Goal: Entertainment & Leisure: Browse casually

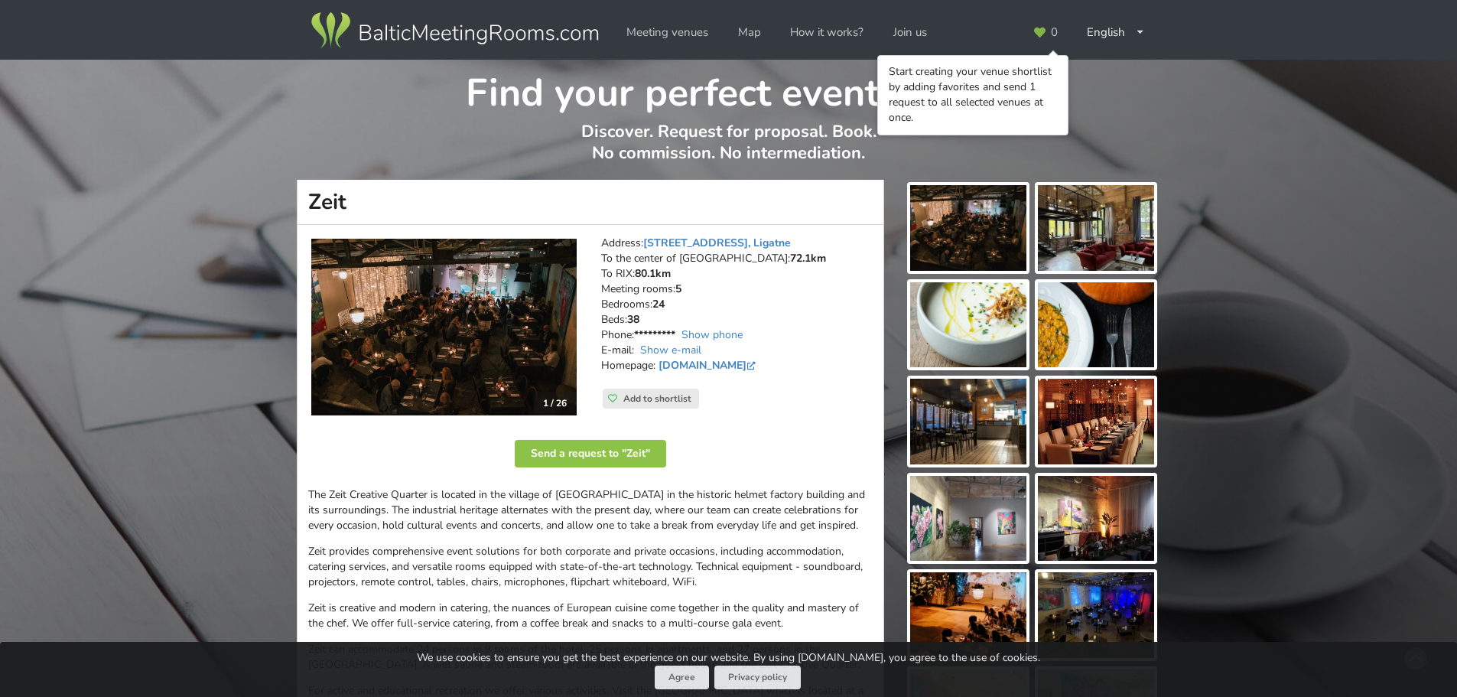
click at [863, 187] on h1 "Zeit" at bounding box center [590, 202] width 587 height 45
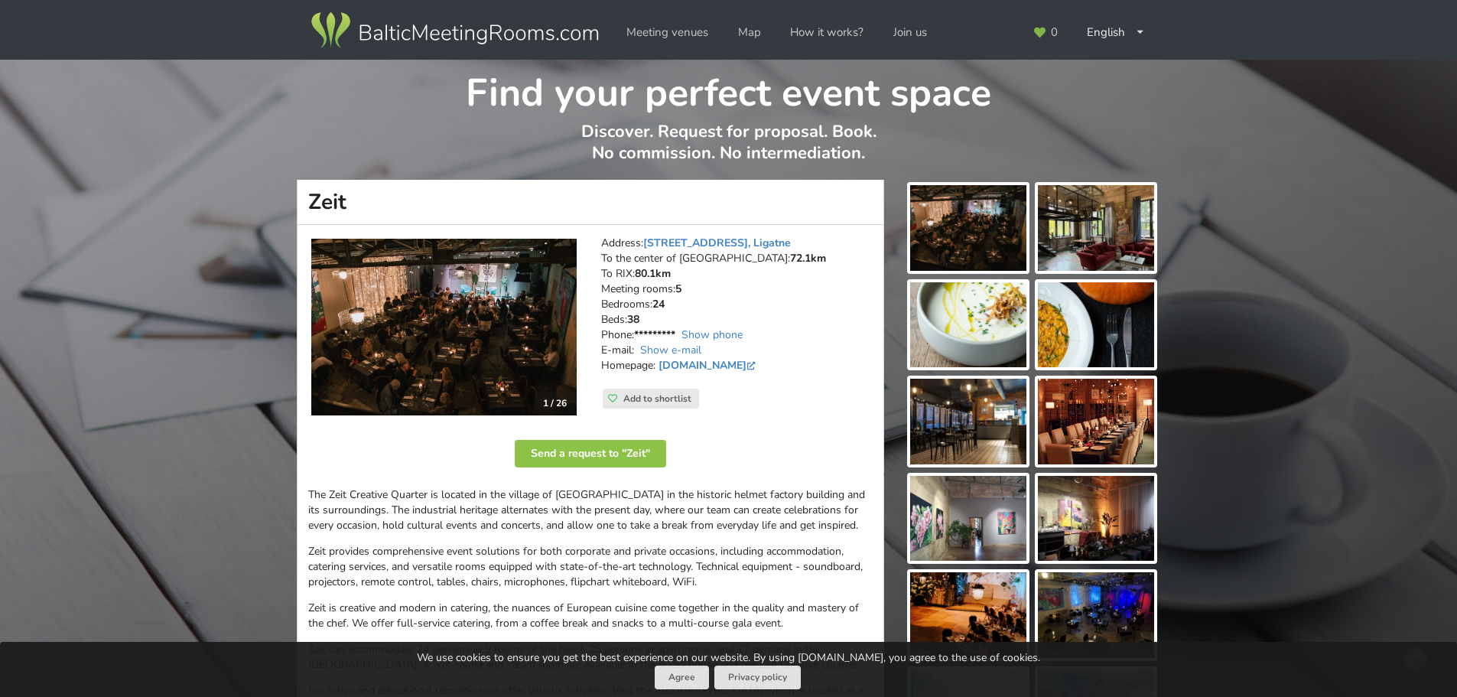
click at [977, 224] on img at bounding box center [968, 228] width 116 height 86
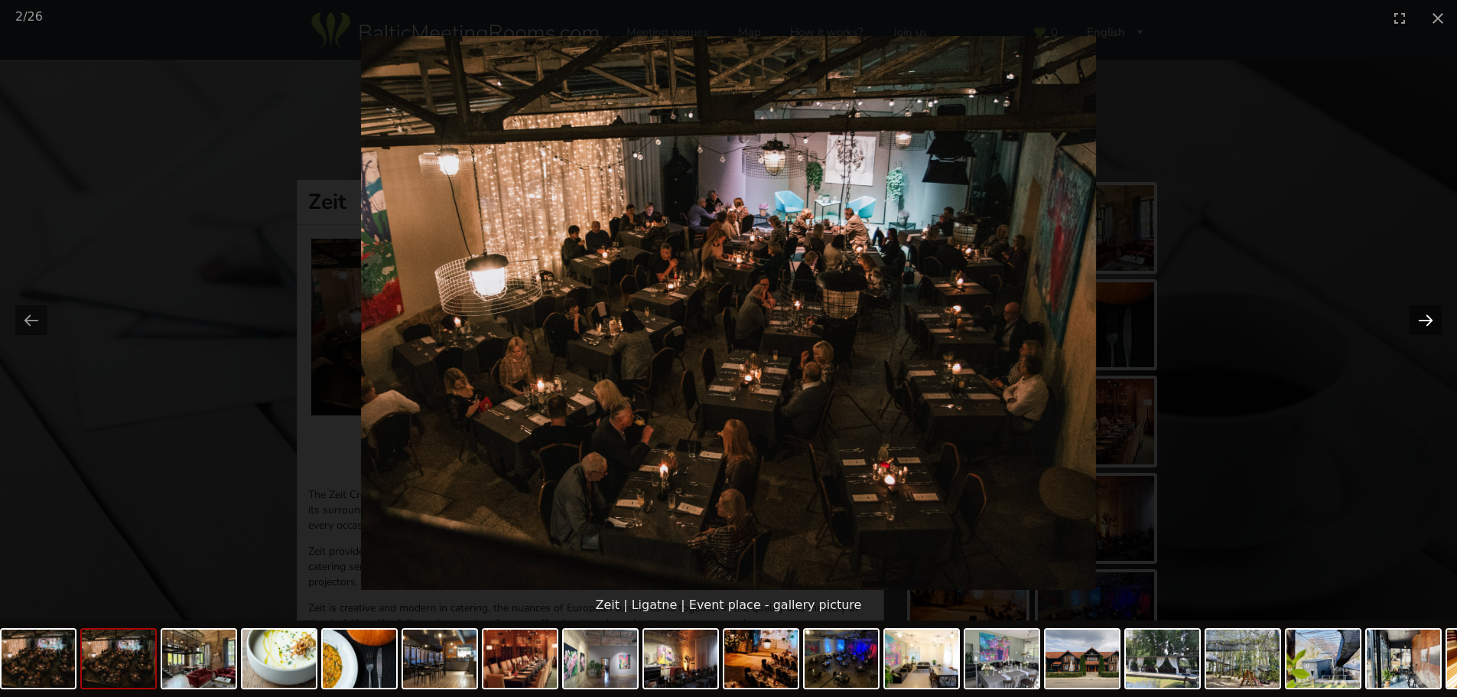
click at [1429, 317] on button "Next slide" at bounding box center [1426, 320] width 32 height 30
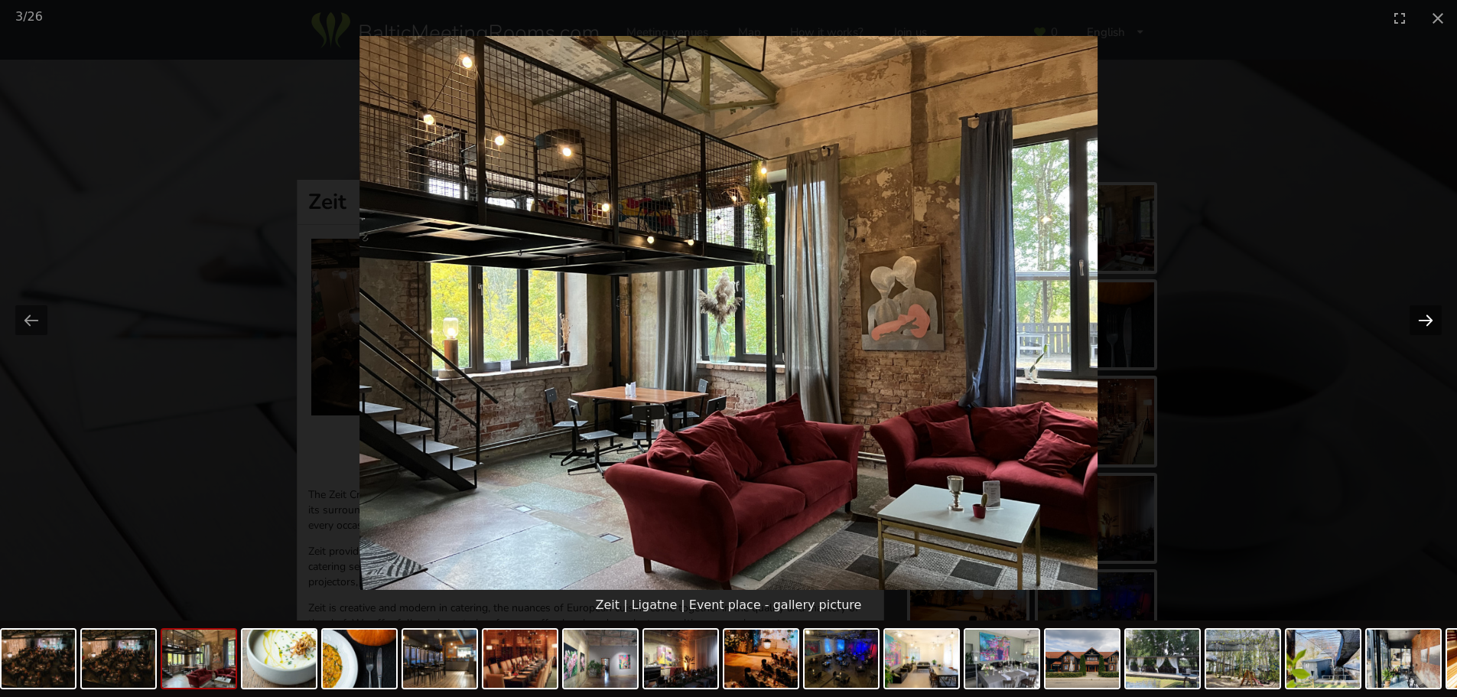
click at [1429, 317] on button "Next slide" at bounding box center [1426, 320] width 32 height 30
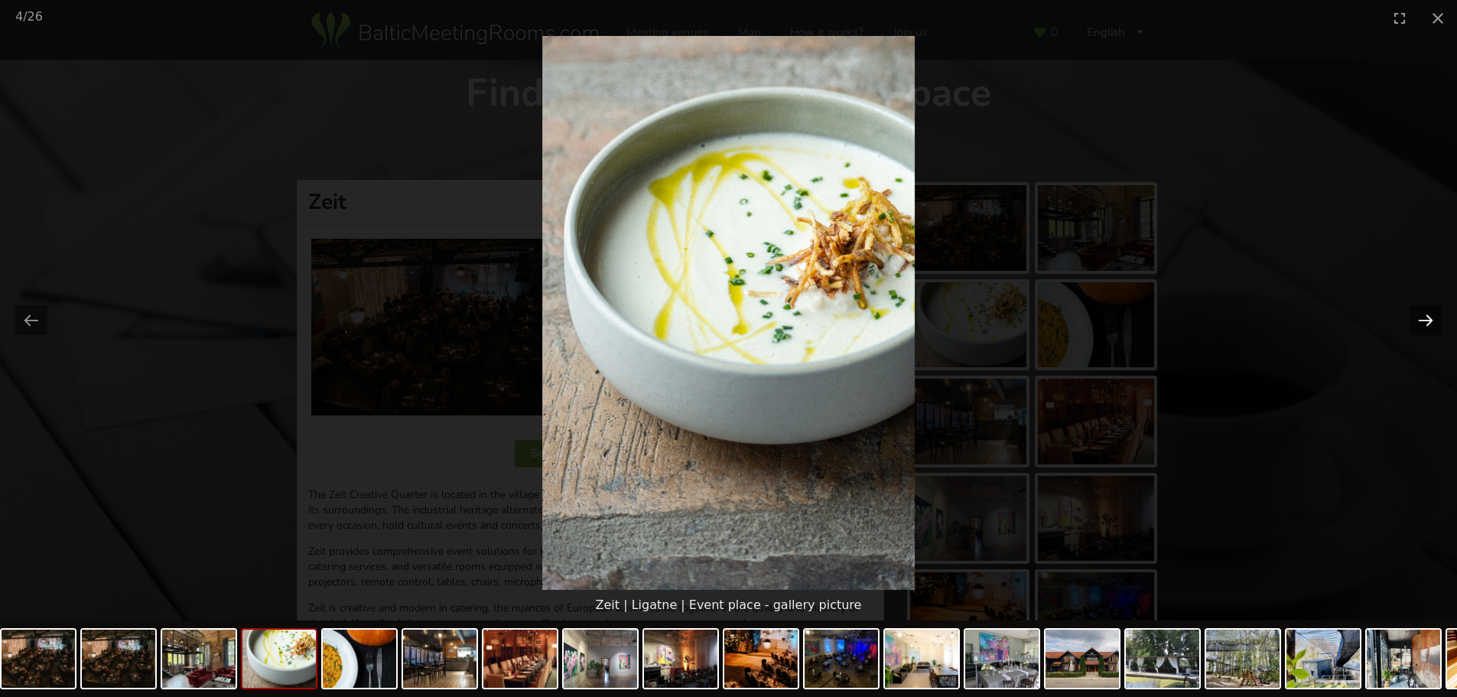
click at [1429, 317] on button "Next slide" at bounding box center [1426, 320] width 32 height 30
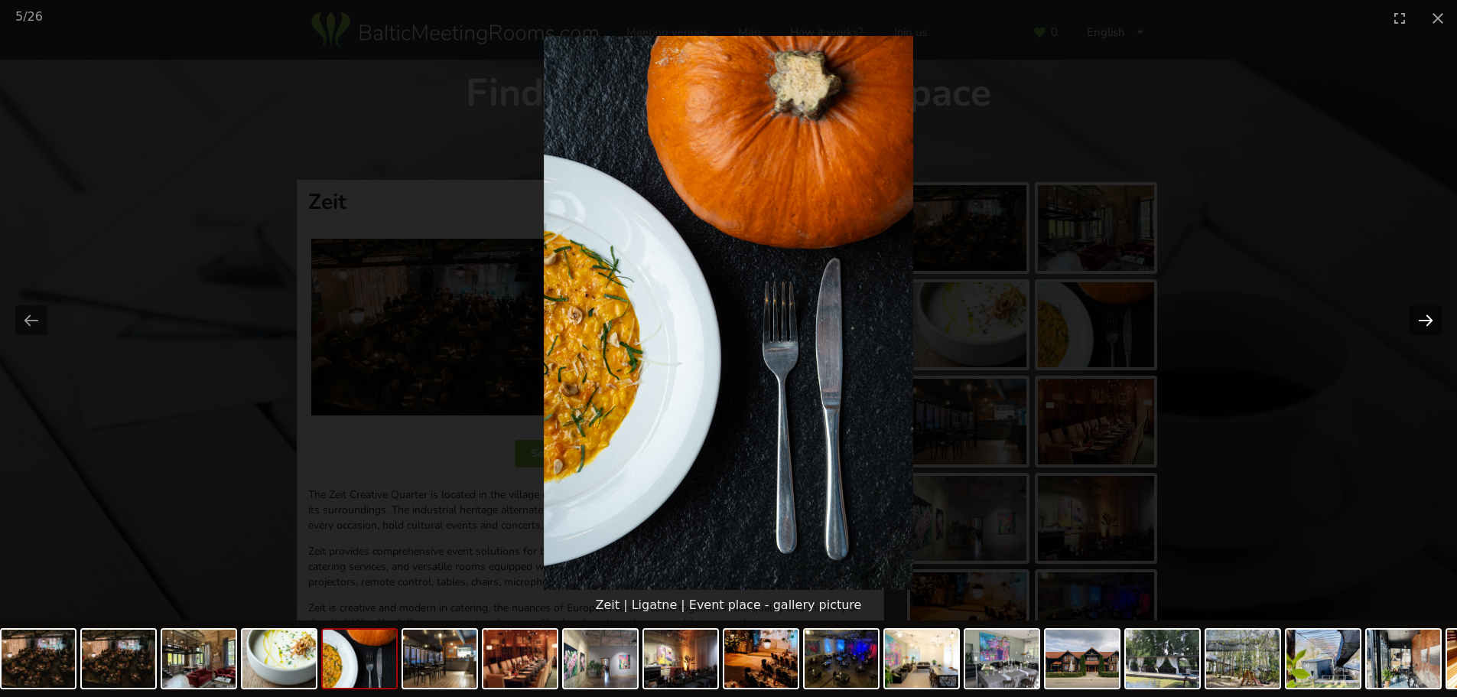
click at [1429, 317] on button "Next slide" at bounding box center [1426, 320] width 32 height 30
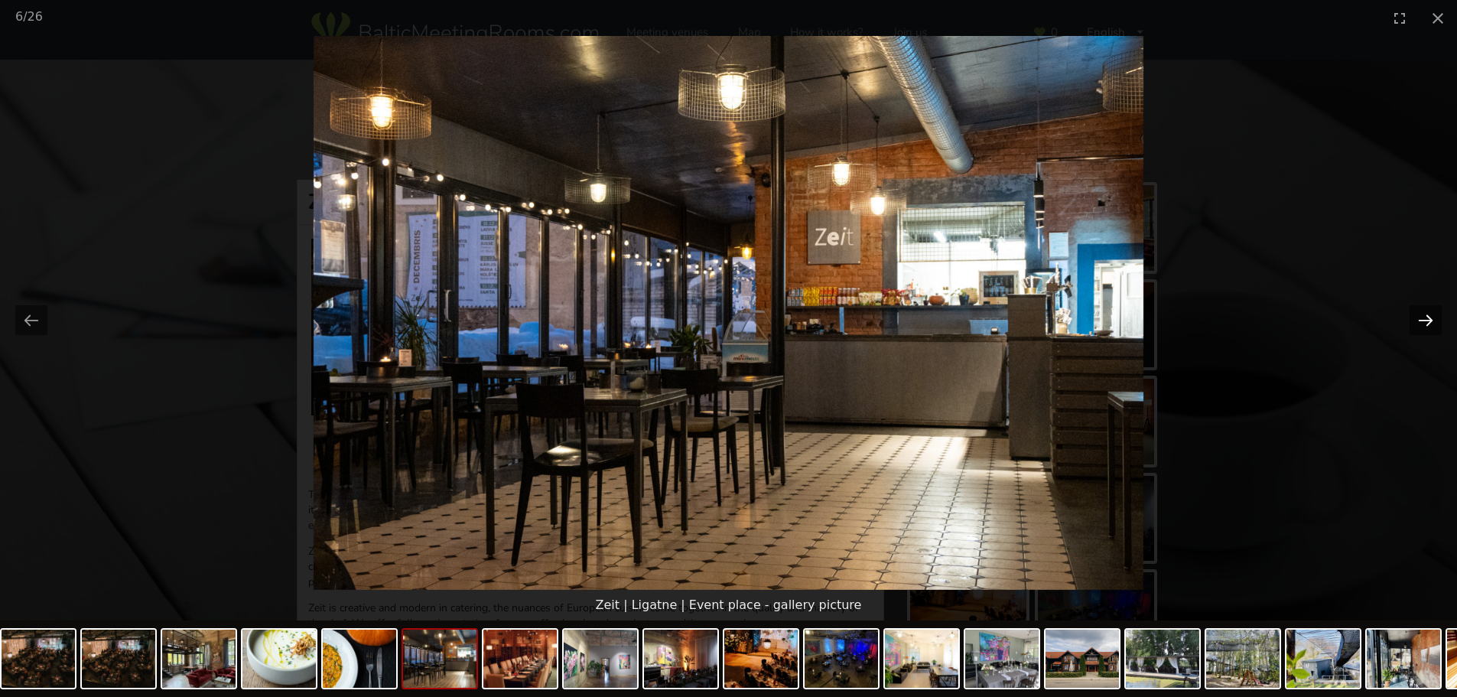
click at [1429, 317] on button "Next slide" at bounding box center [1426, 320] width 32 height 30
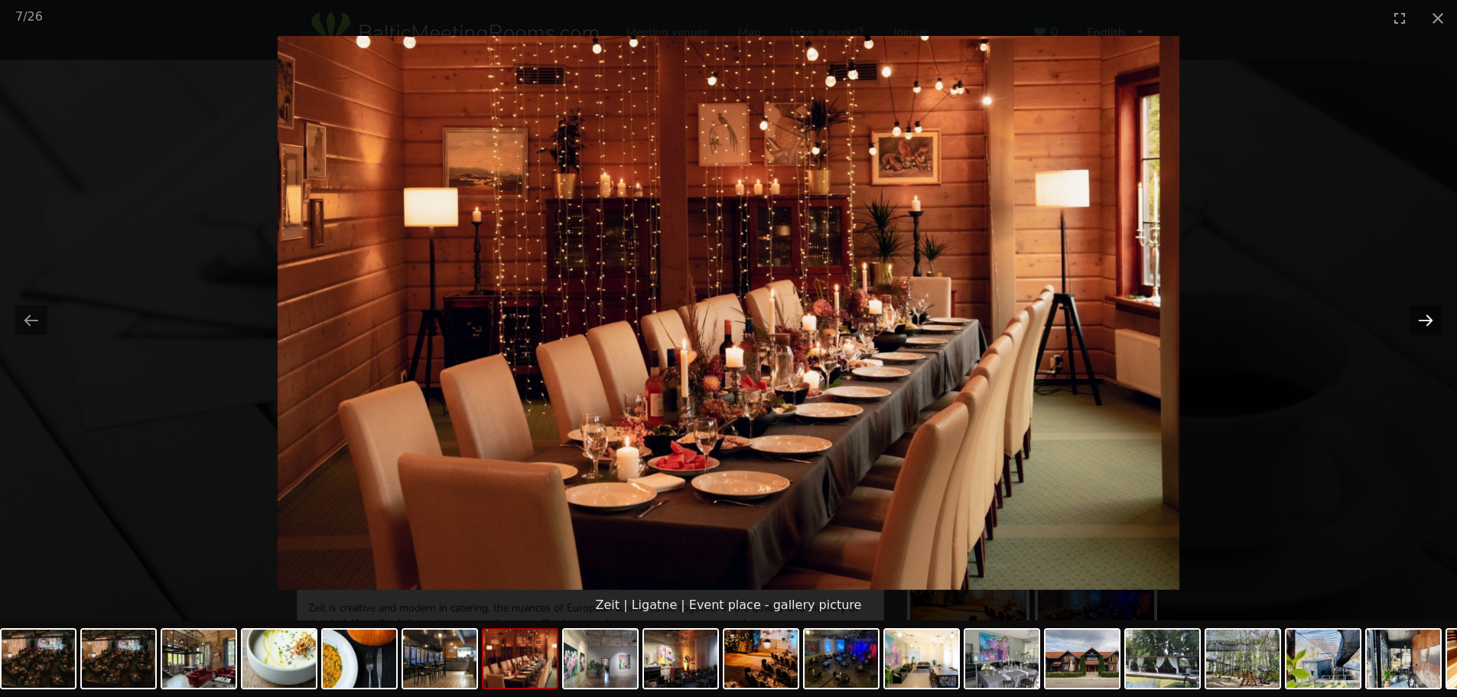
click at [1429, 317] on button "Next slide" at bounding box center [1426, 320] width 32 height 30
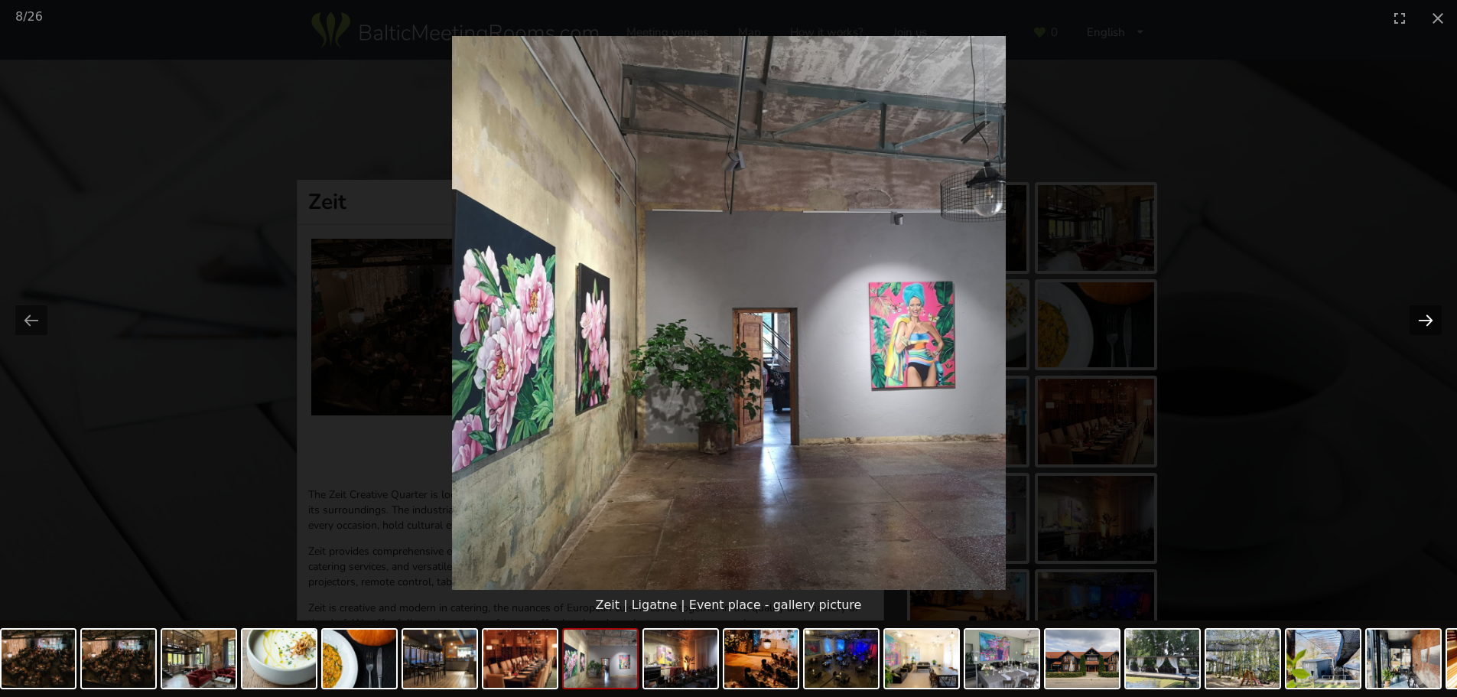
click at [1429, 317] on button "Next slide" at bounding box center [1426, 320] width 32 height 30
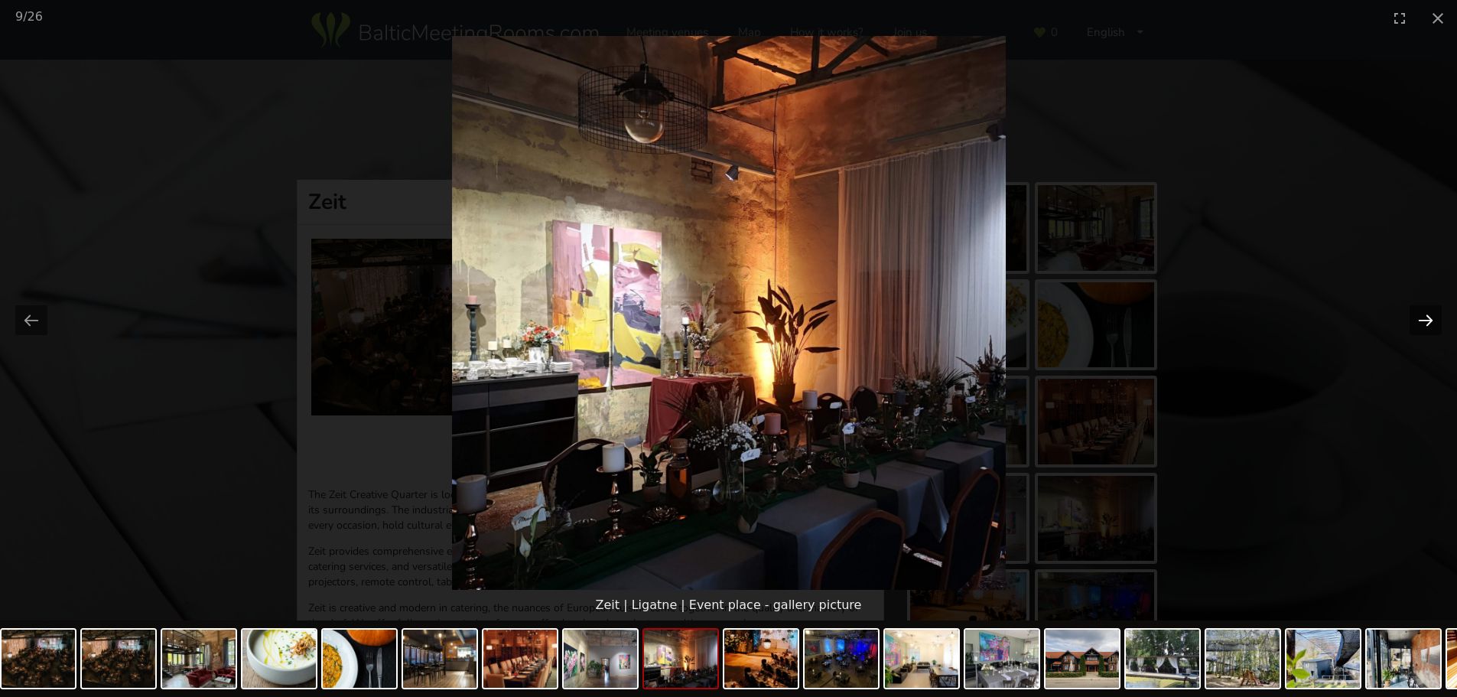
click at [1429, 317] on button "Next slide" at bounding box center [1426, 320] width 32 height 30
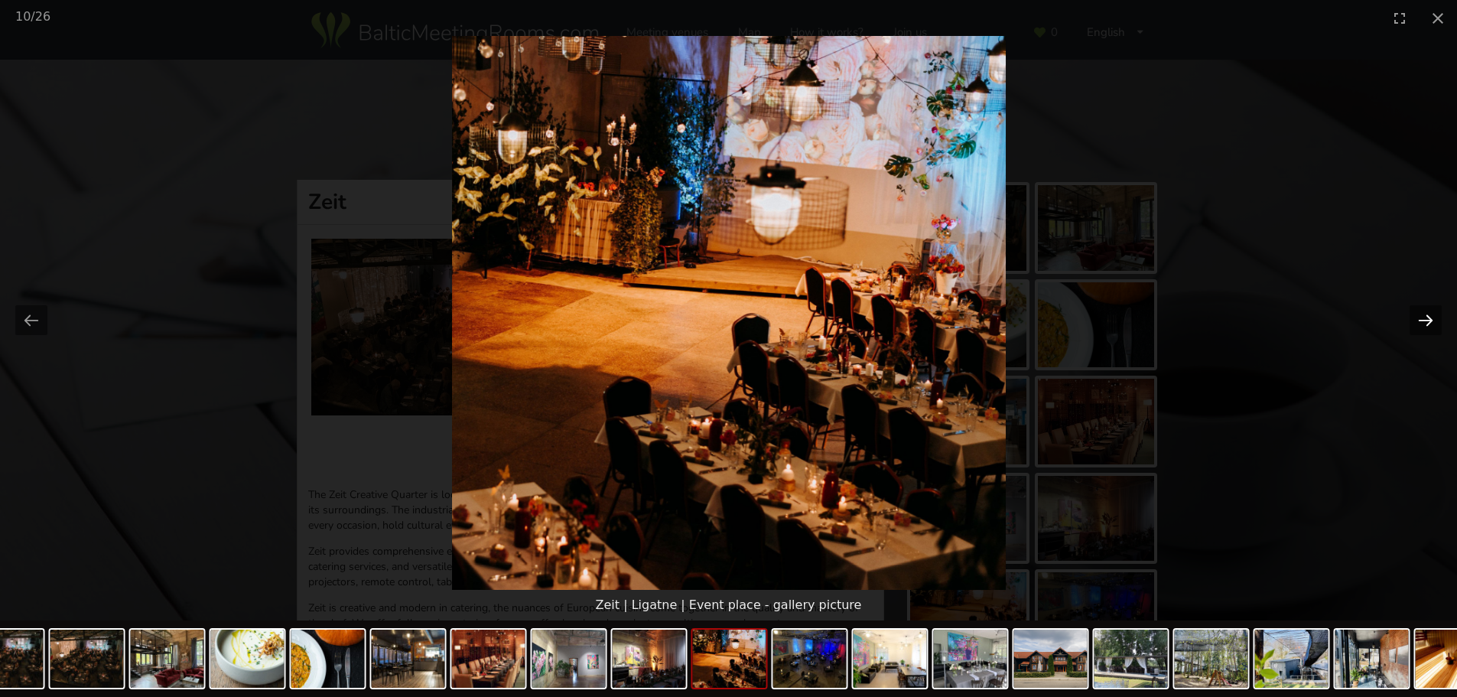
click at [1429, 317] on button "Next slide" at bounding box center [1426, 320] width 32 height 30
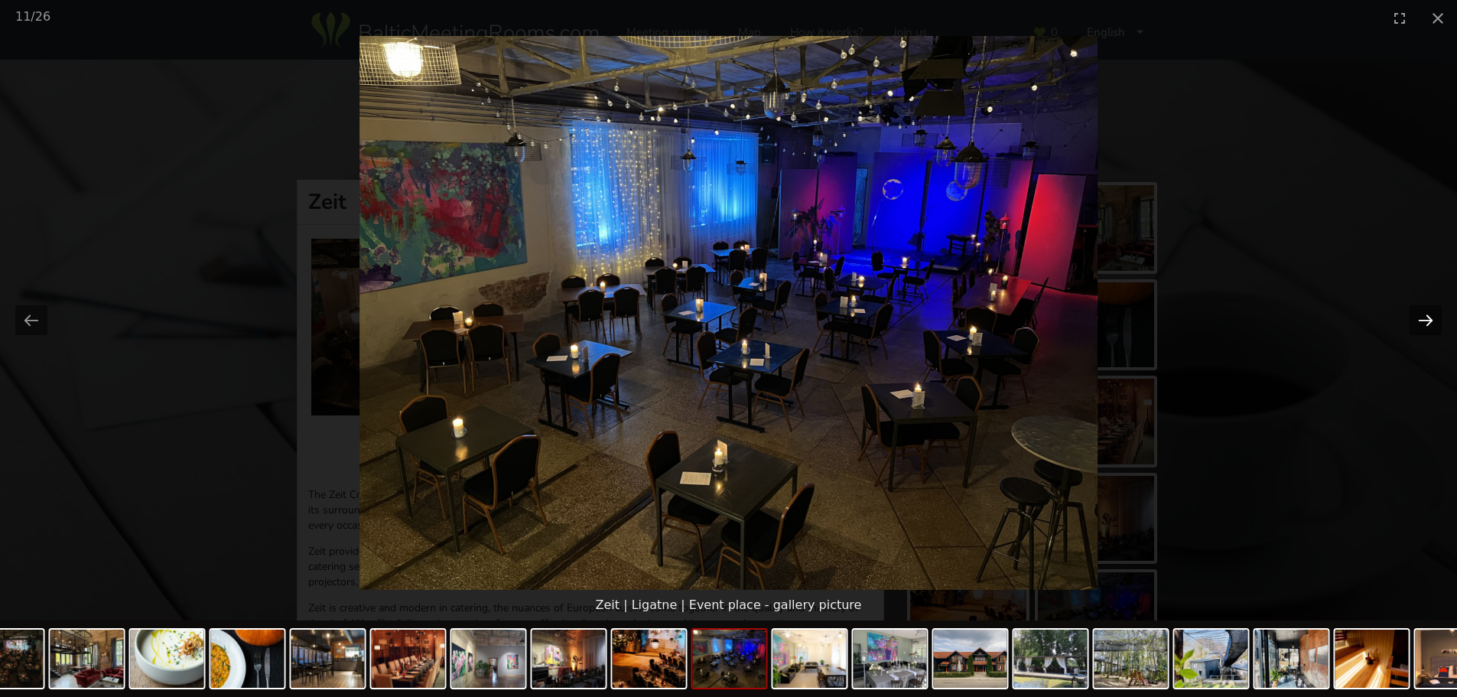
click at [1429, 317] on button "Next slide" at bounding box center [1426, 320] width 32 height 30
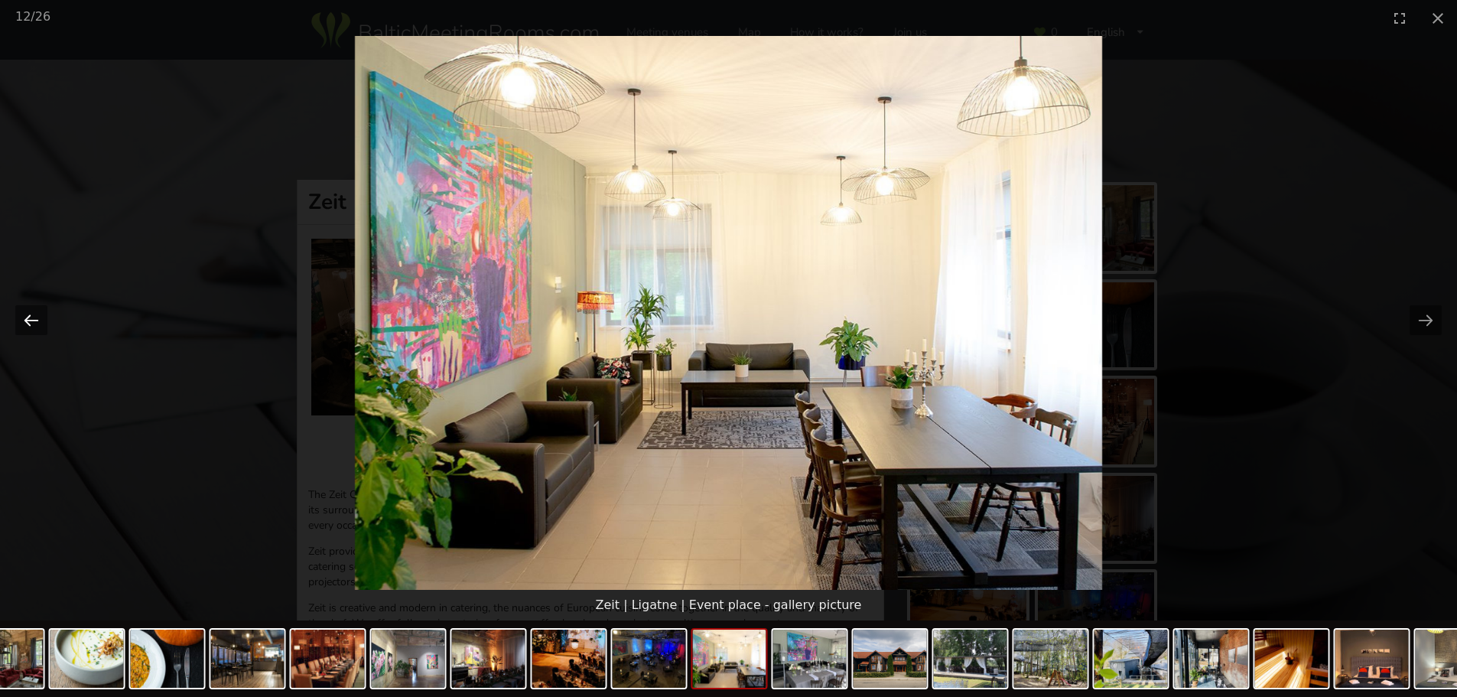
click at [44, 320] on button "Previous slide" at bounding box center [31, 320] width 32 height 30
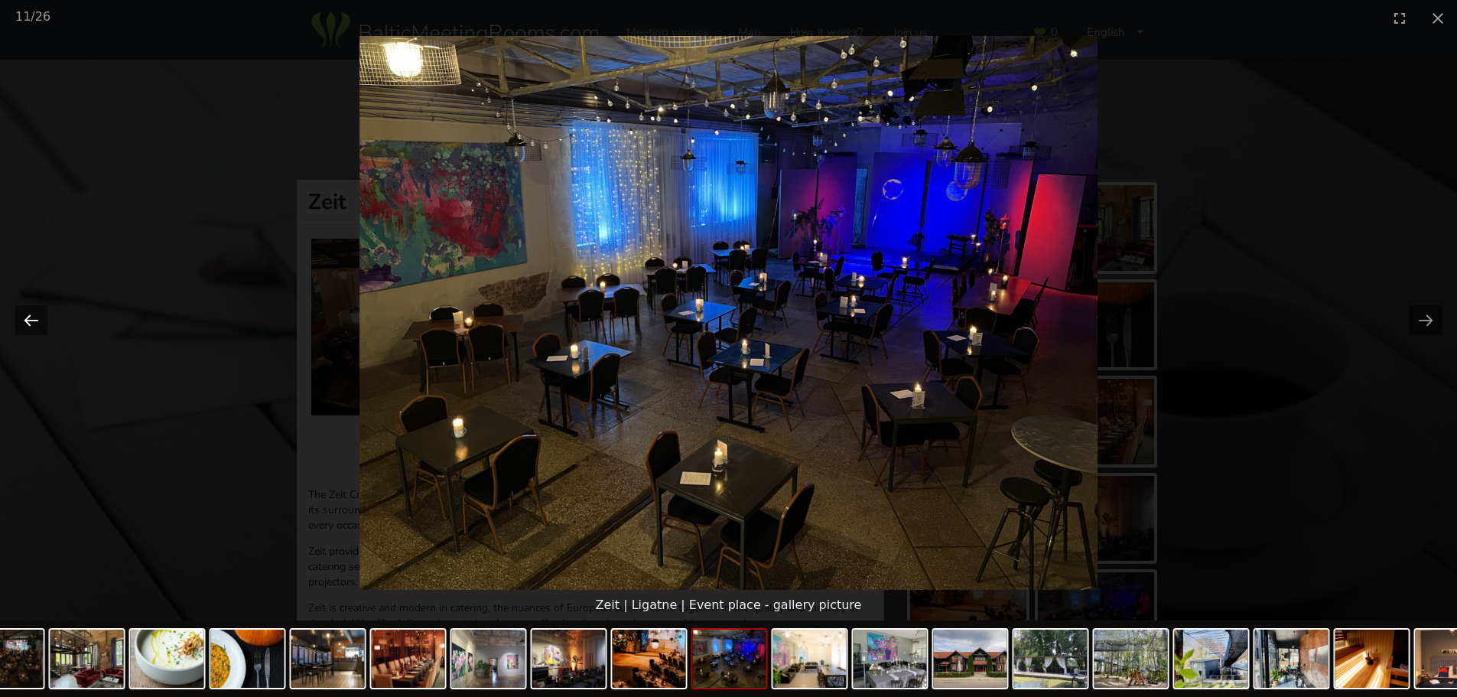
click at [42, 319] on button "Previous slide" at bounding box center [31, 320] width 32 height 30
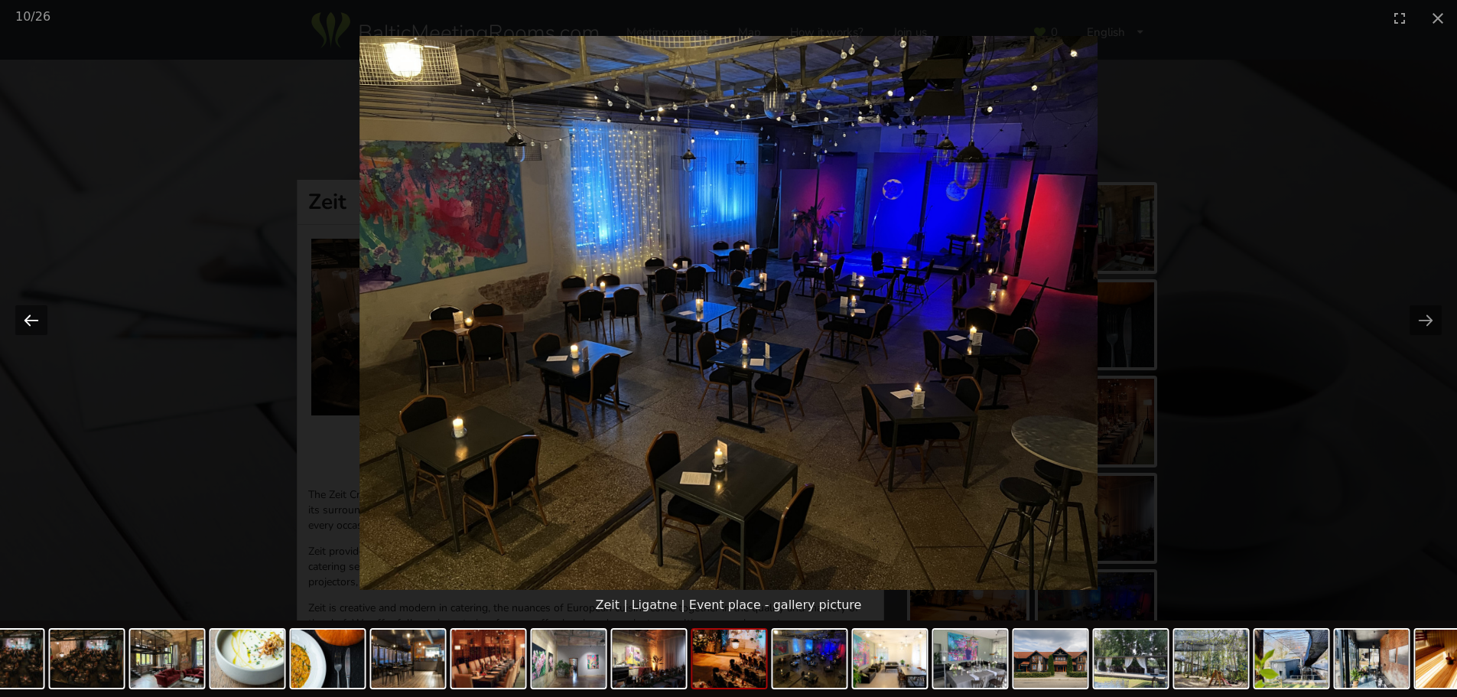
click at [39, 317] on button "Previous slide" at bounding box center [31, 320] width 32 height 30
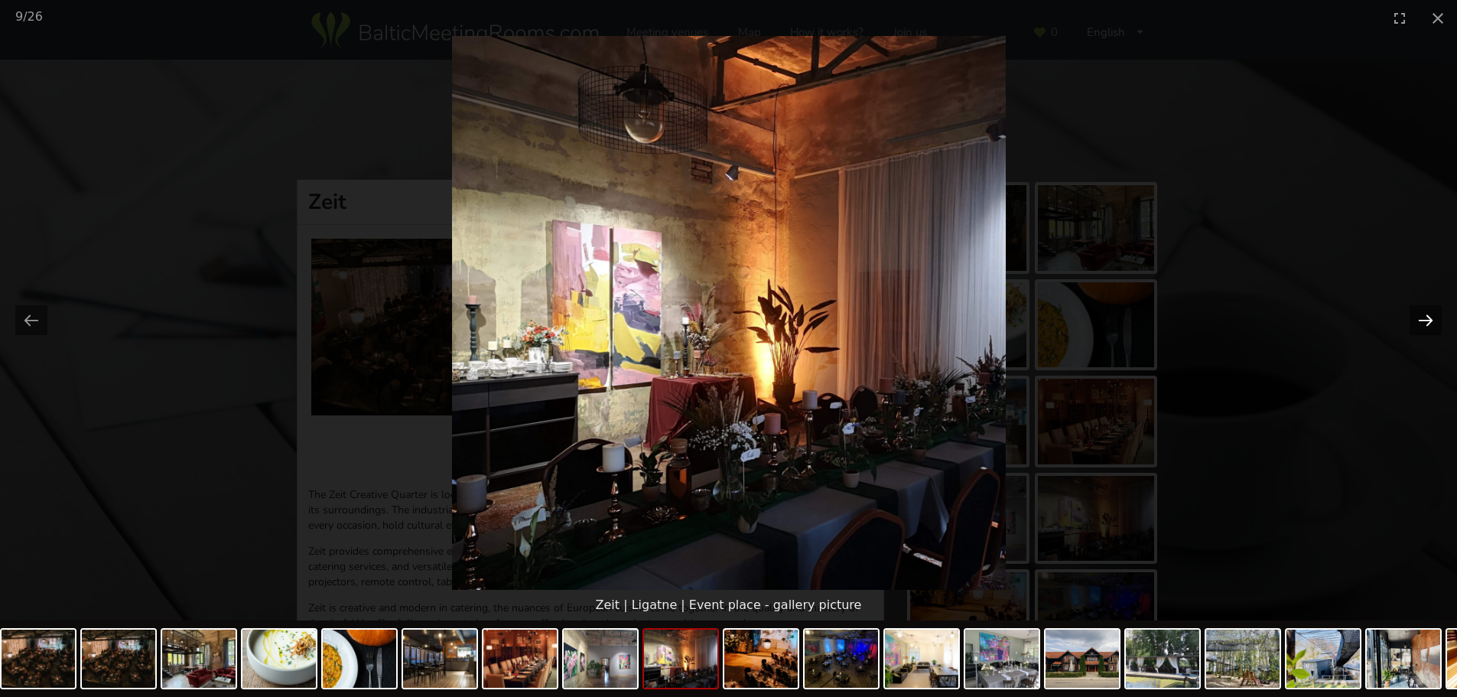
click at [1414, 317] on button "Next slide" at bounding box center [1426, 320] width 32 height 30
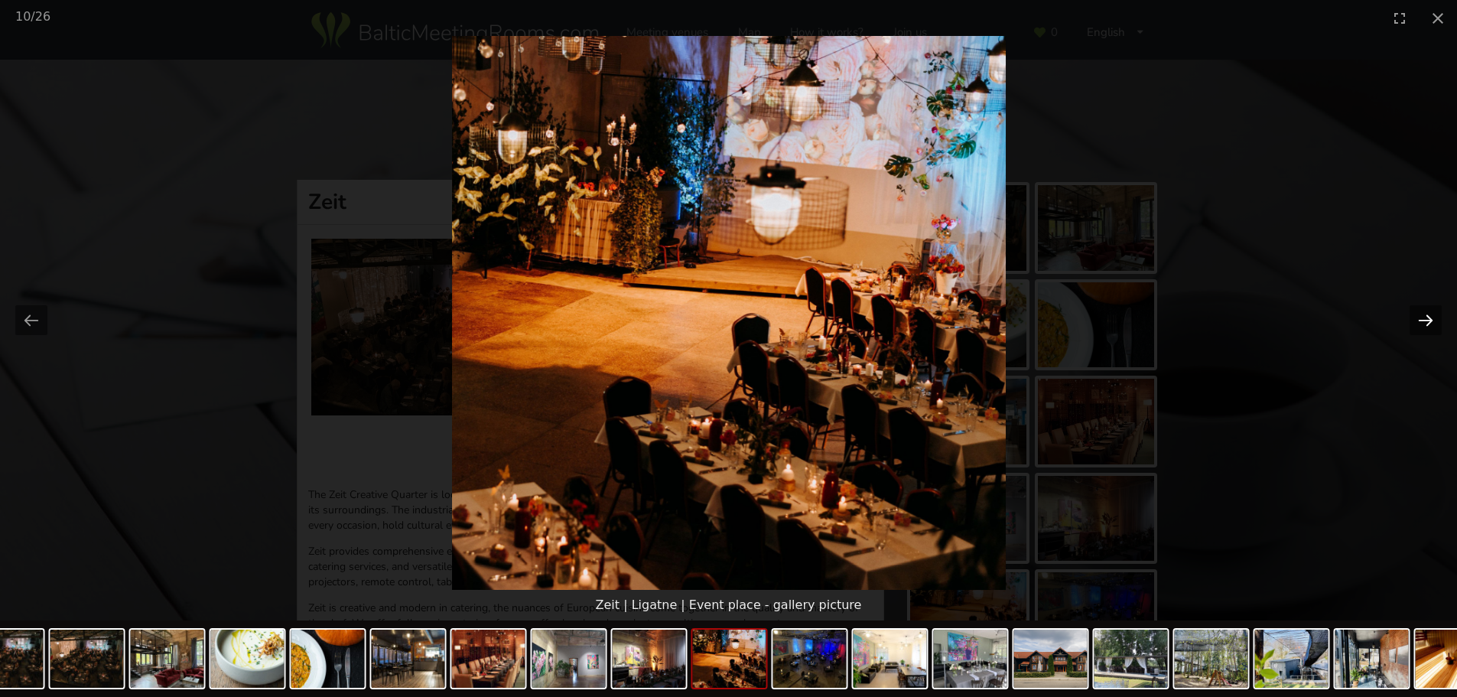
click at [1414, 317] on button "Next slide" at bounding box center [1426, 320] width 32 height 30
click at [1419, 318] on button "Next slide" at bounding box center [1426, 320] width 32 height 30
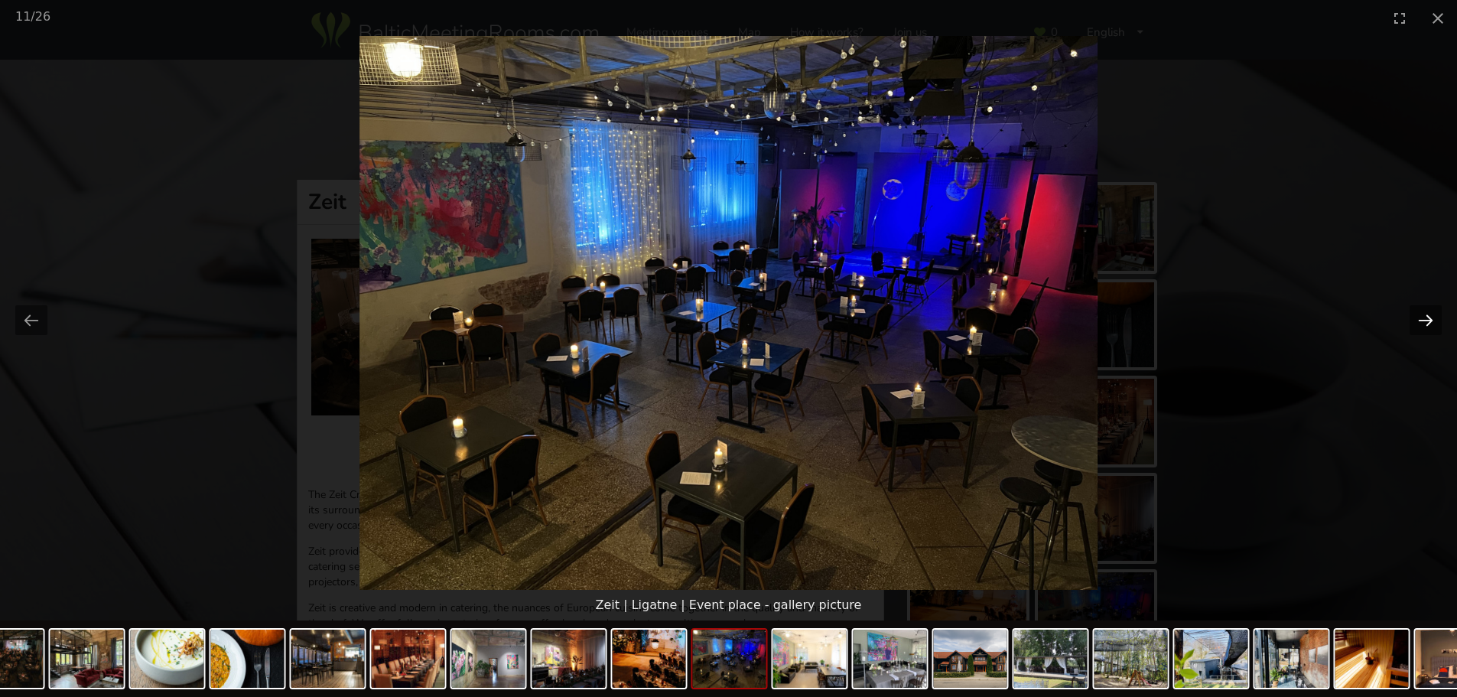
click at [1418, 317] on button "Next slide" at bounding box center [1426, 320] width 32 height 30
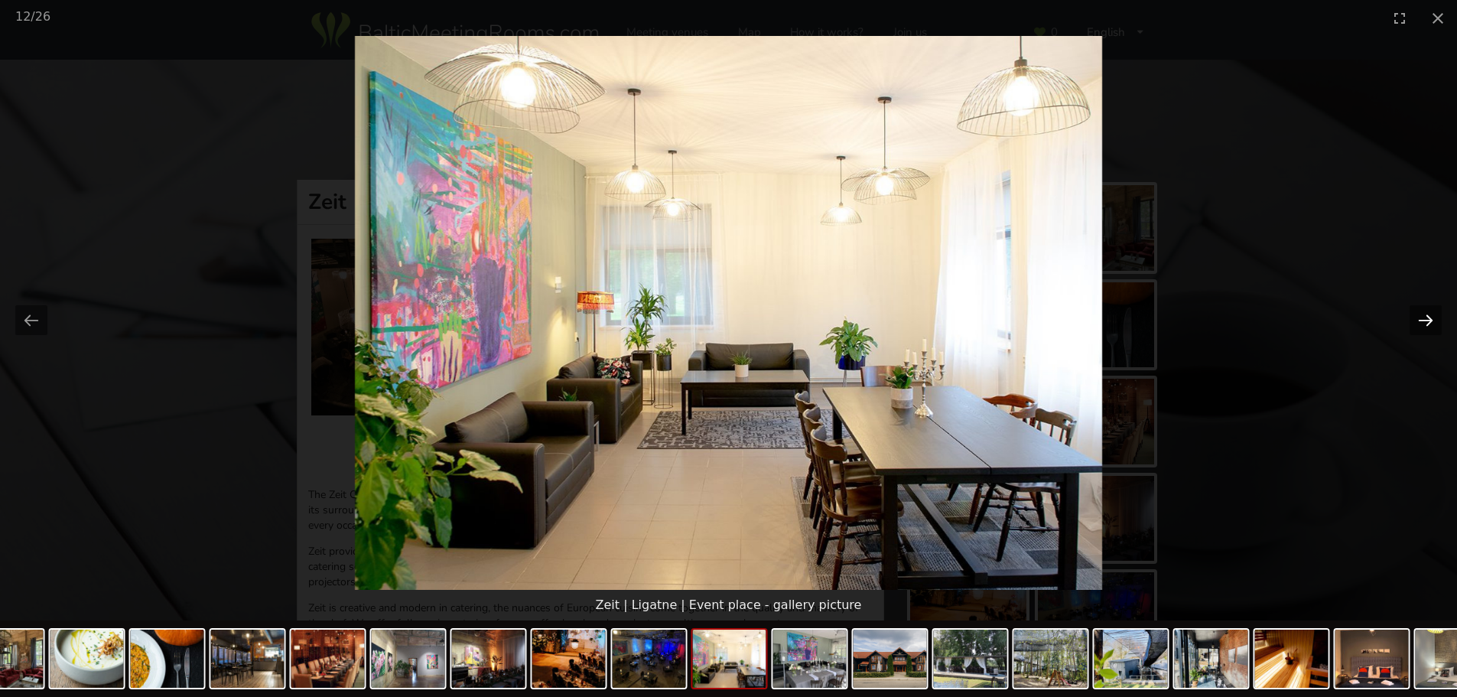
click at [1418, 317] on button "Next slide" at bounding box center [1426, 320] width 32 height 30
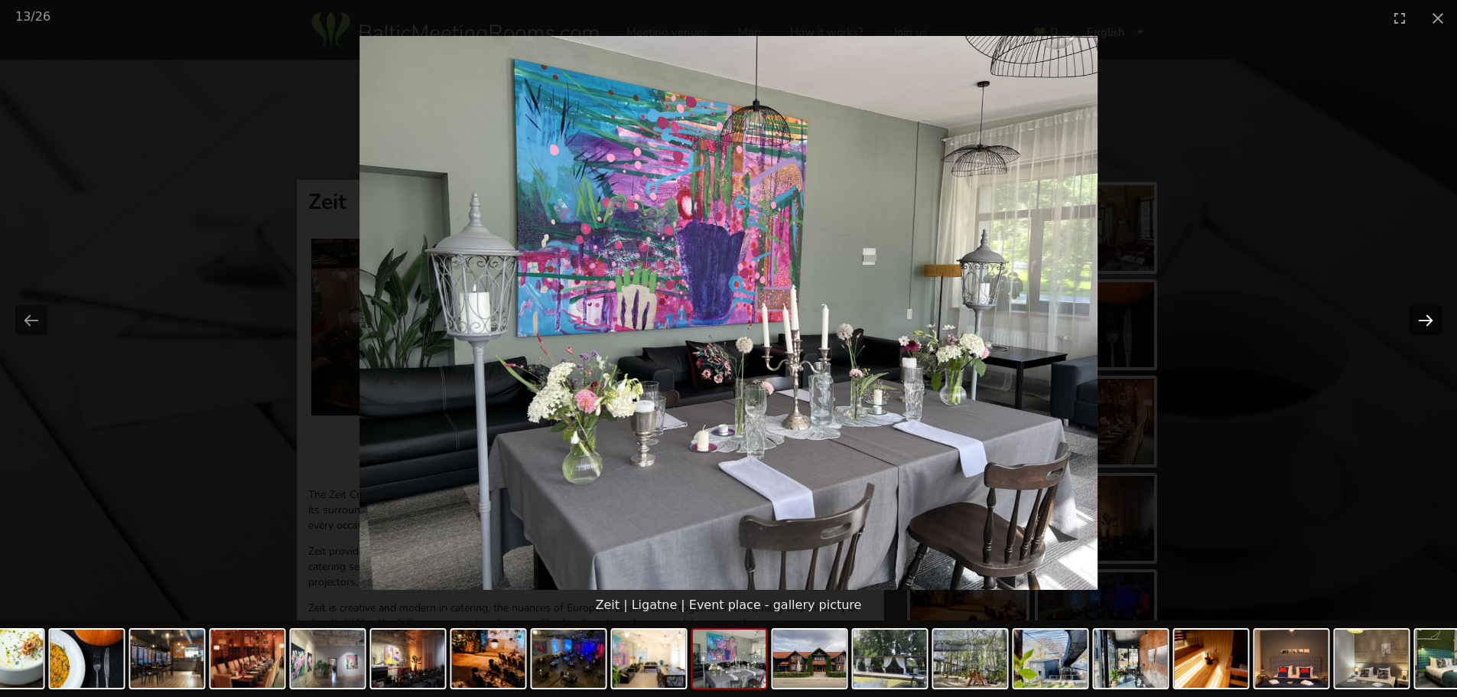
click at [1418, 317] on button "Next slide" at bounding box center [1426, 320] width 32 height 30
click at [1417, 315] on button "Next slide" at bounding box center [1426, 320] width 32 height 30
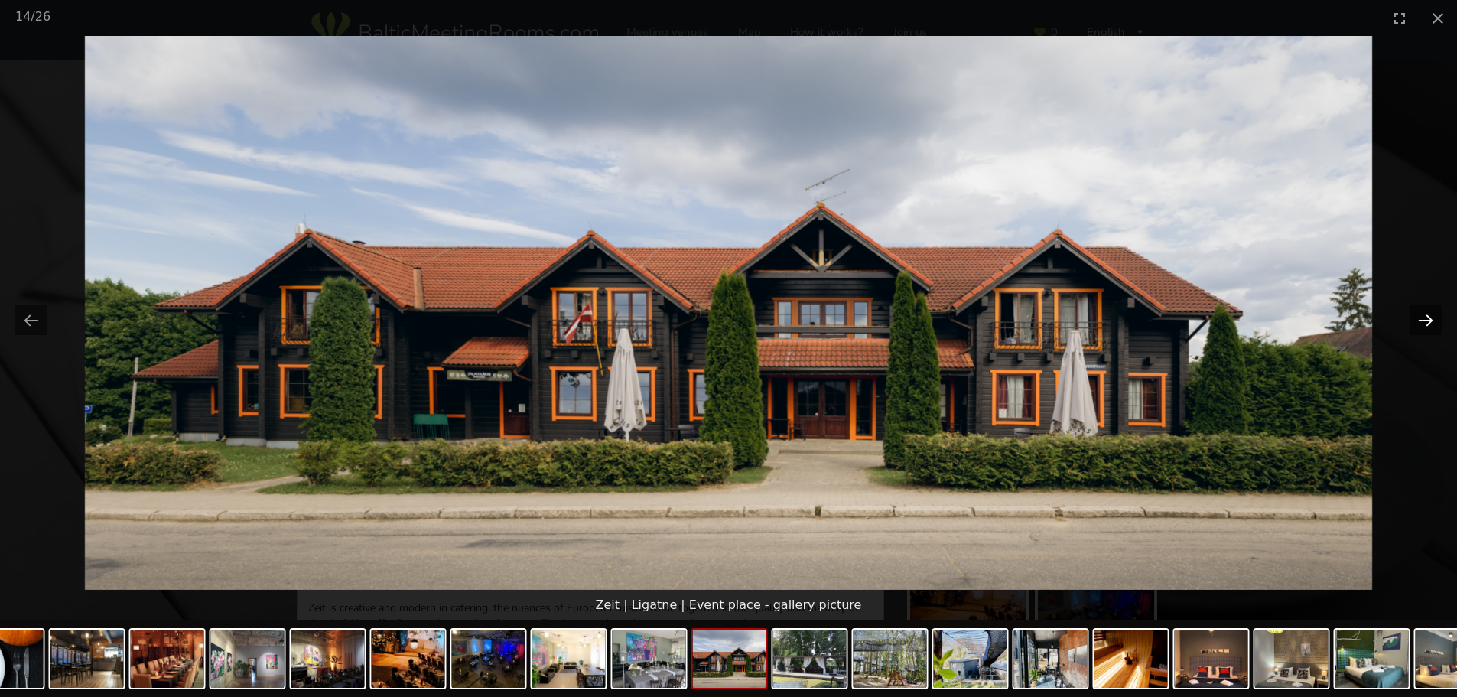
click at [1423, 315] on button "Next slide" at bounding box center [1426, 320] width 32 height 30
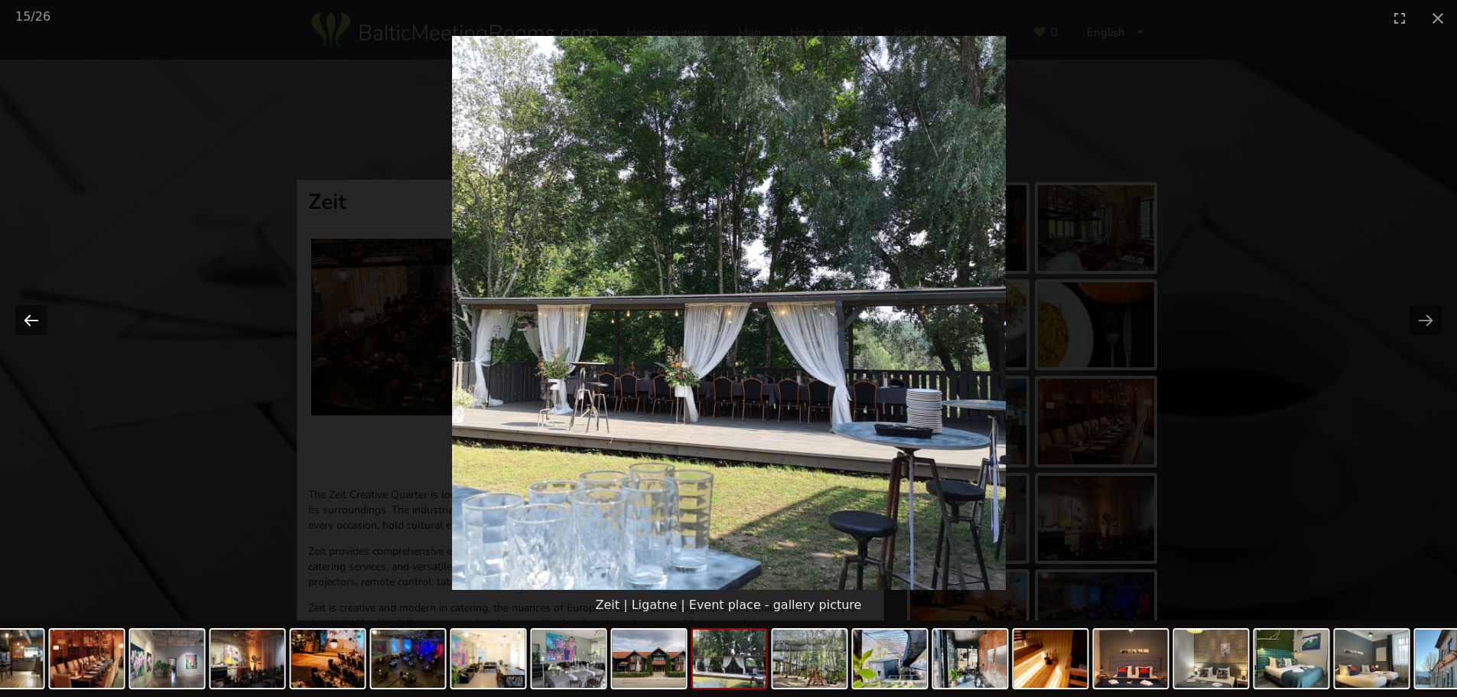
click at [33, 315] on button "Previous slide" at bounding box center [31, 320] width 32 height 30
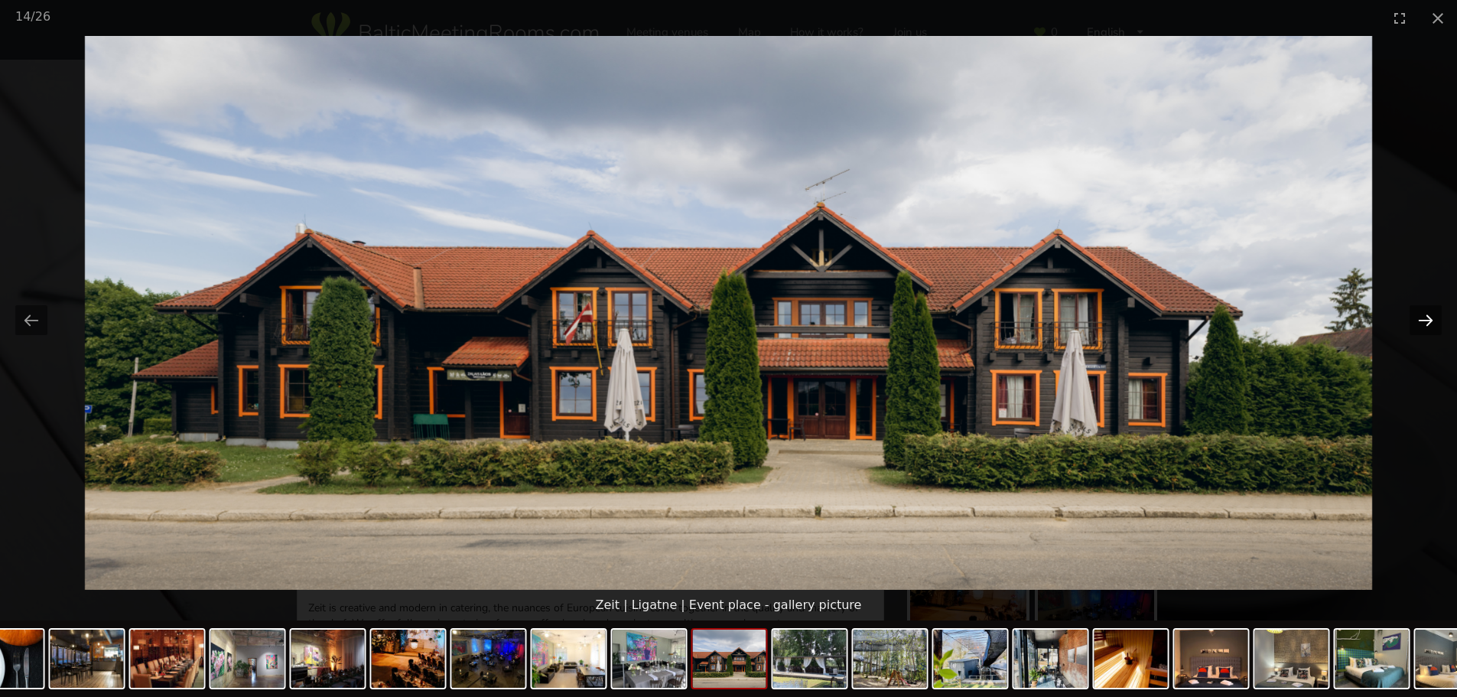
click at [1429, 317] on button "Next slide" at bounding box center [1426, 320] width 32 height 30
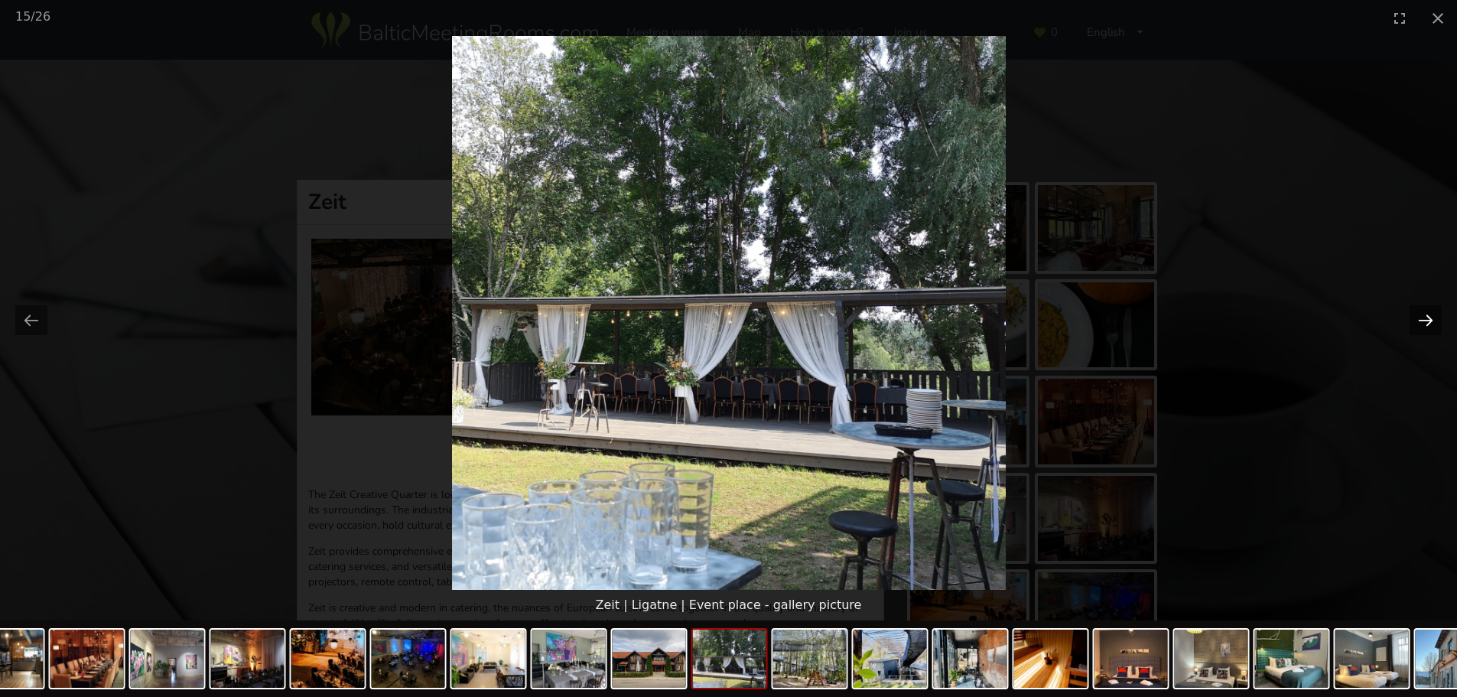
click at [1425, 315] on button "Next slide" at bounding box center [1426, 320] width 32 height 30
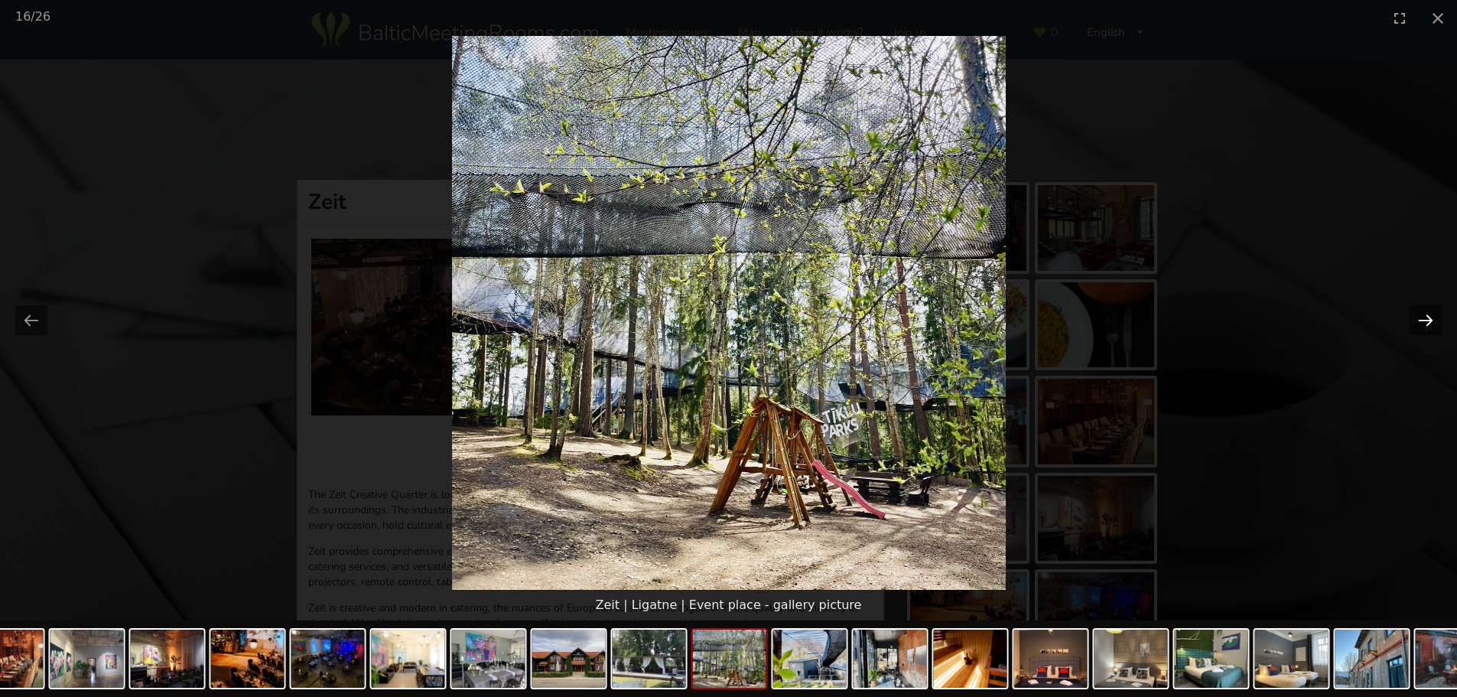
click at [1423, 316] on button "Next slide" at bounding box center [1426, 320] width 32 height 30
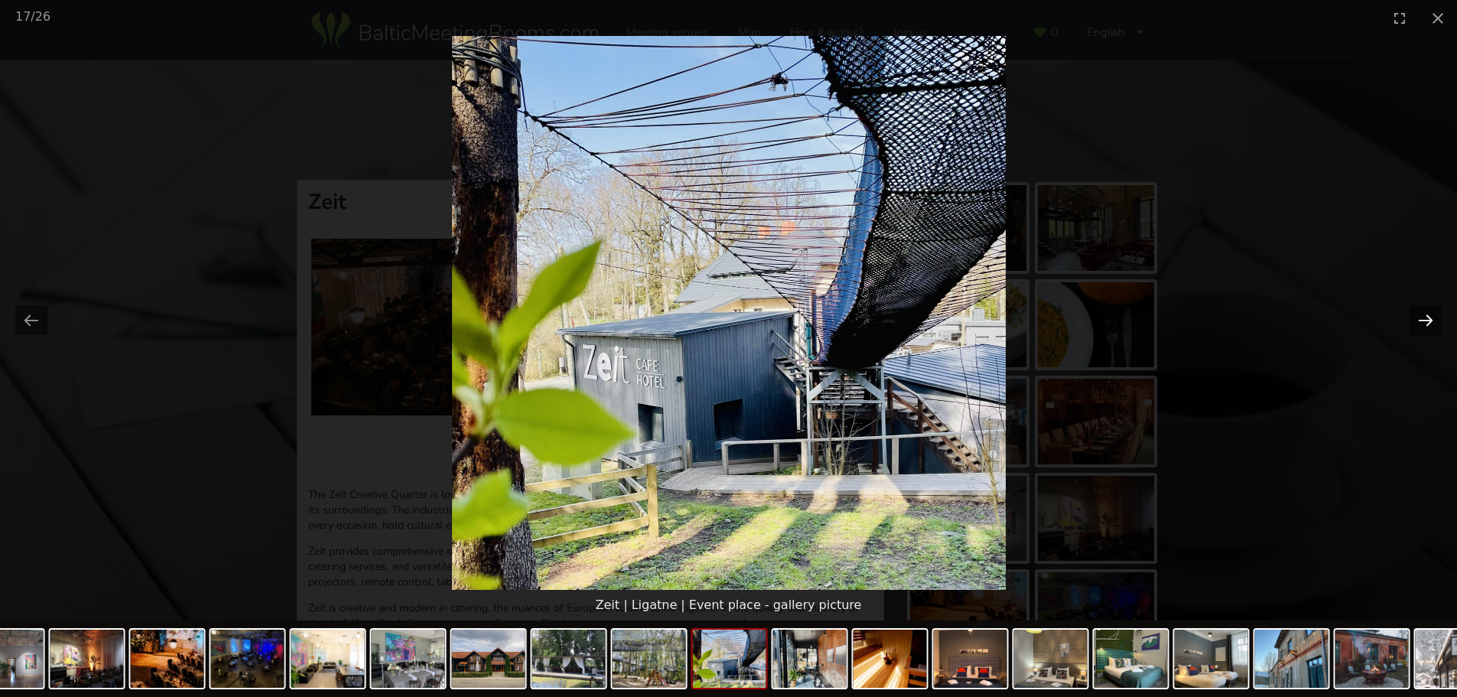
click at [1423, 317] on button "Next slide" at bounding box center [1426, 320] width 32 height 30
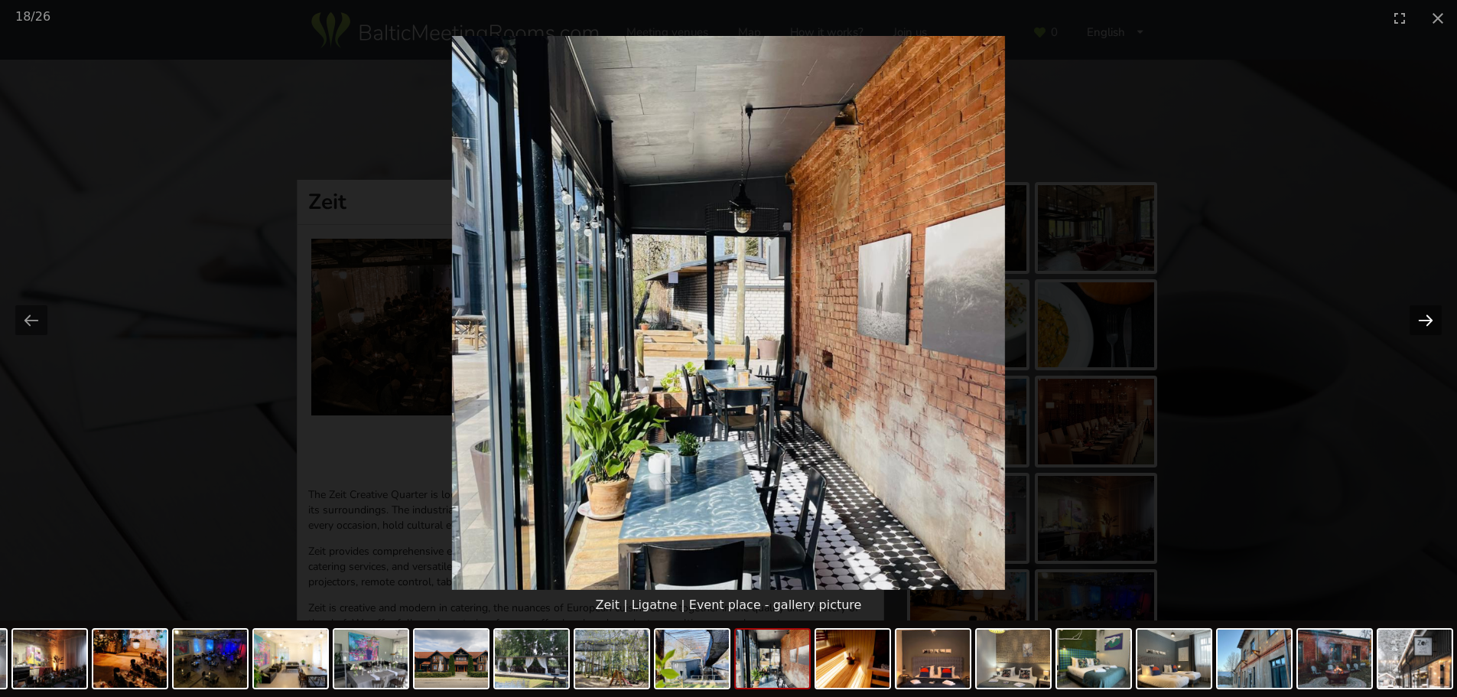
click at [1413, 321] on button "Next slide" at bounding box center [1426, 320] width 32 height 30
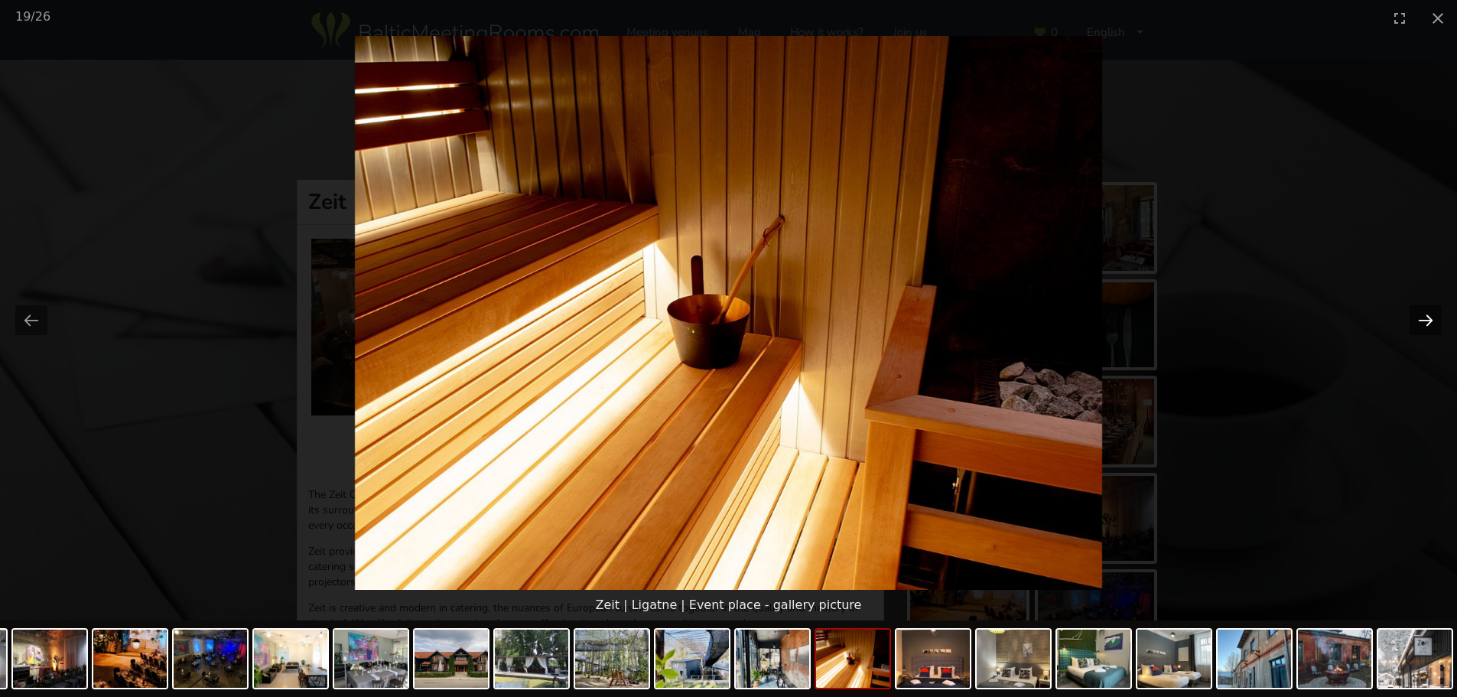
click at [1413, 321] on button "Next slide" at bounding box center [1426, 320] width 32 height 30
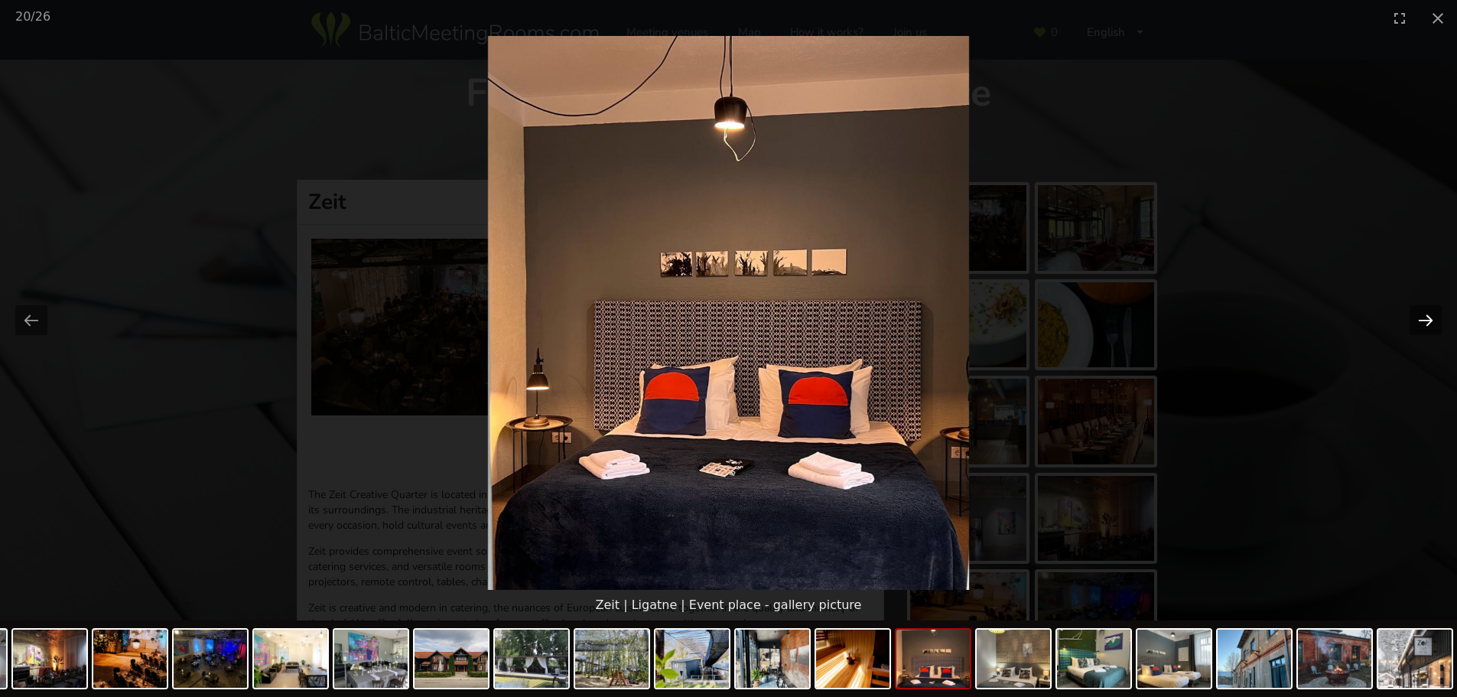
click at [1413, 321] on button "Next slide" at bounding box center [1426, 320] width 32 height 30
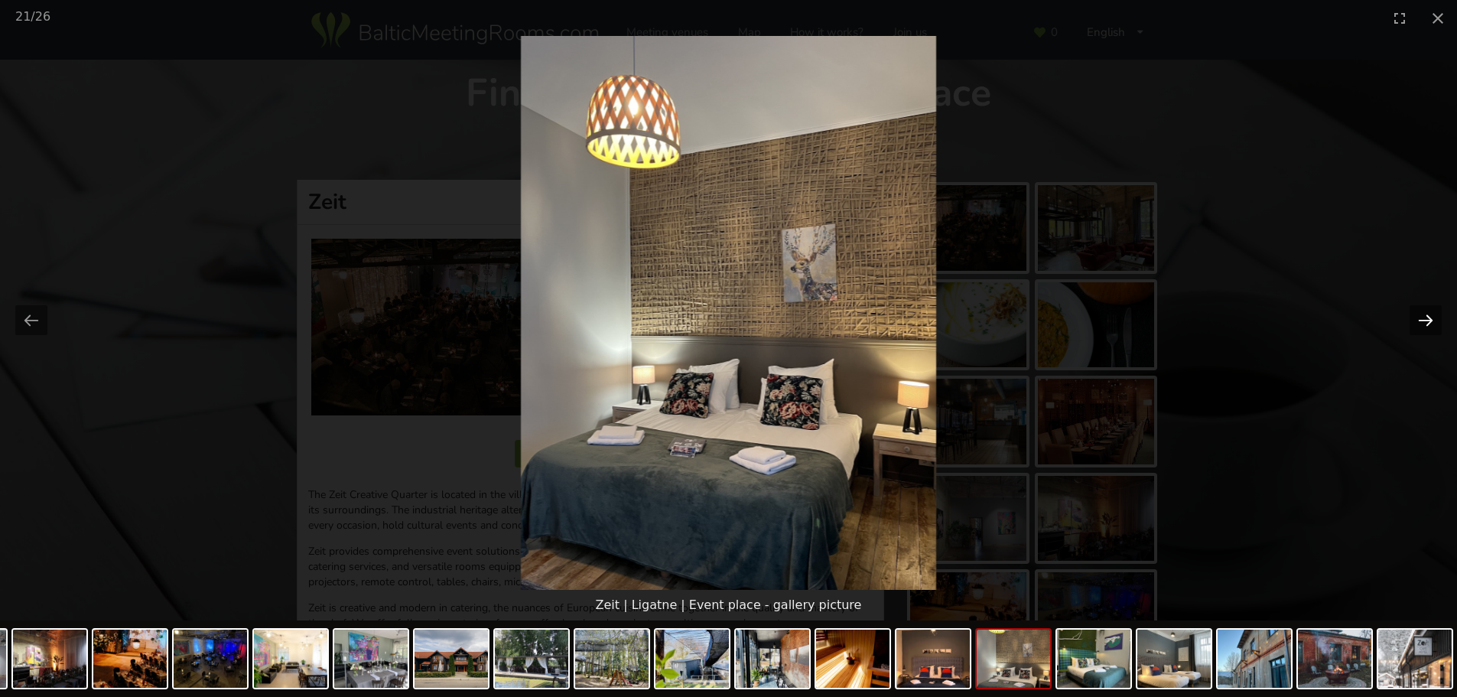
click at [1413, 321] on button "Next slide" at bounding box center [1426, 320] width 32 height 30
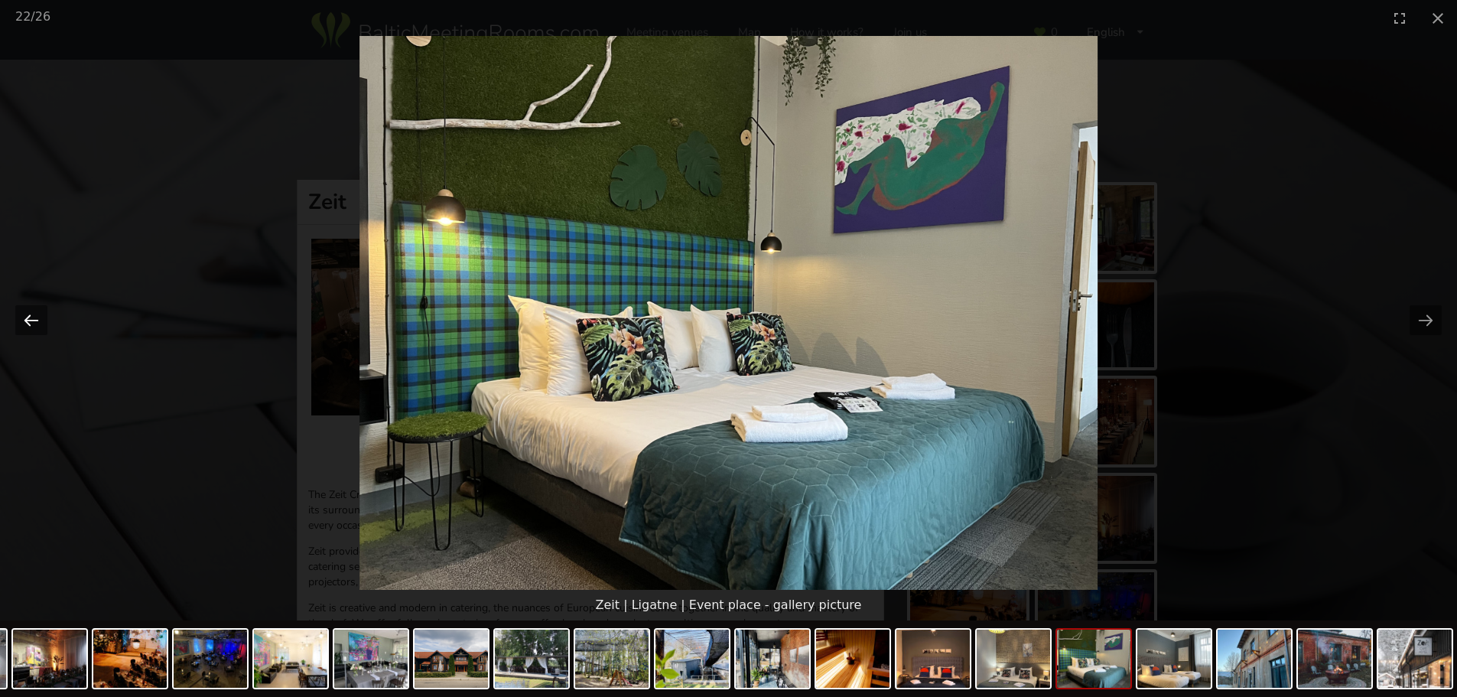
click at [37, 313] on button "Previous slide" at bounding box center [31, 320] width 32 height 30
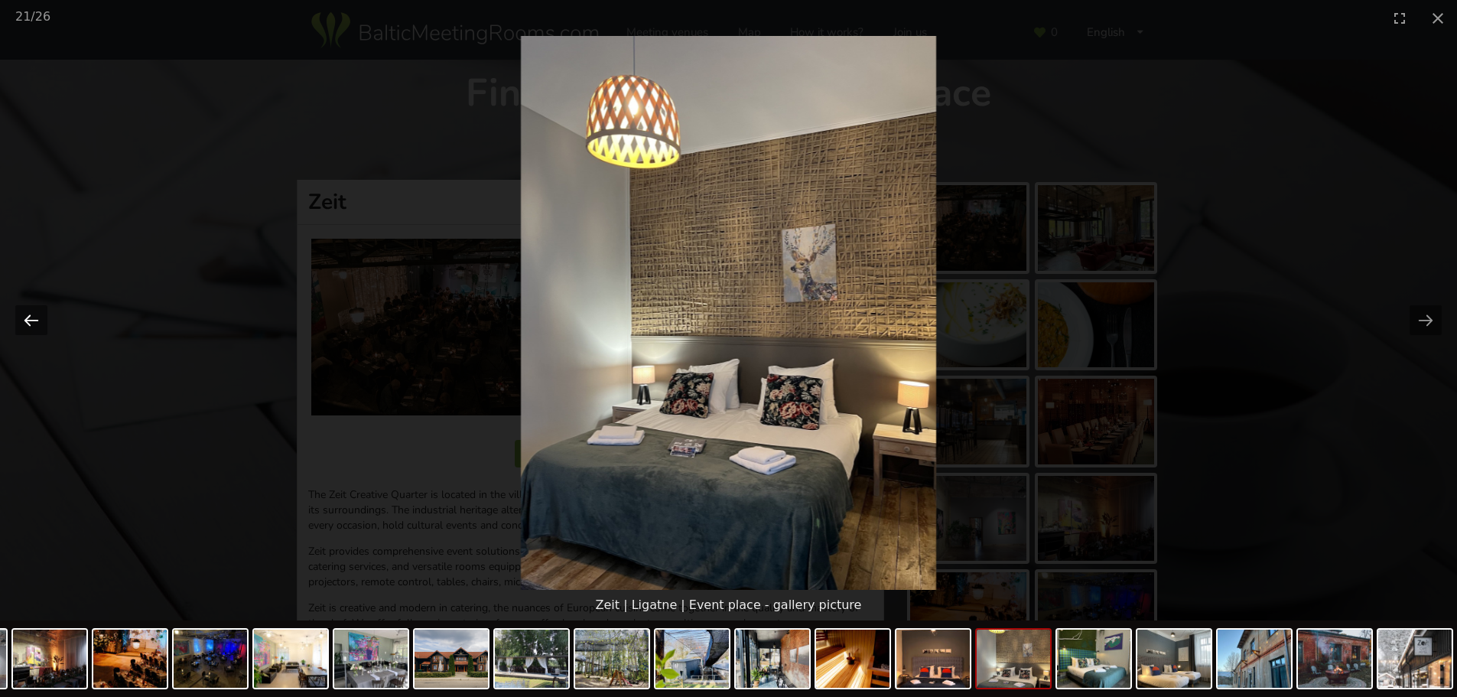
click at [37, 313] on button "Previous slide" at bounding box center [31, 320] width 32 height 30
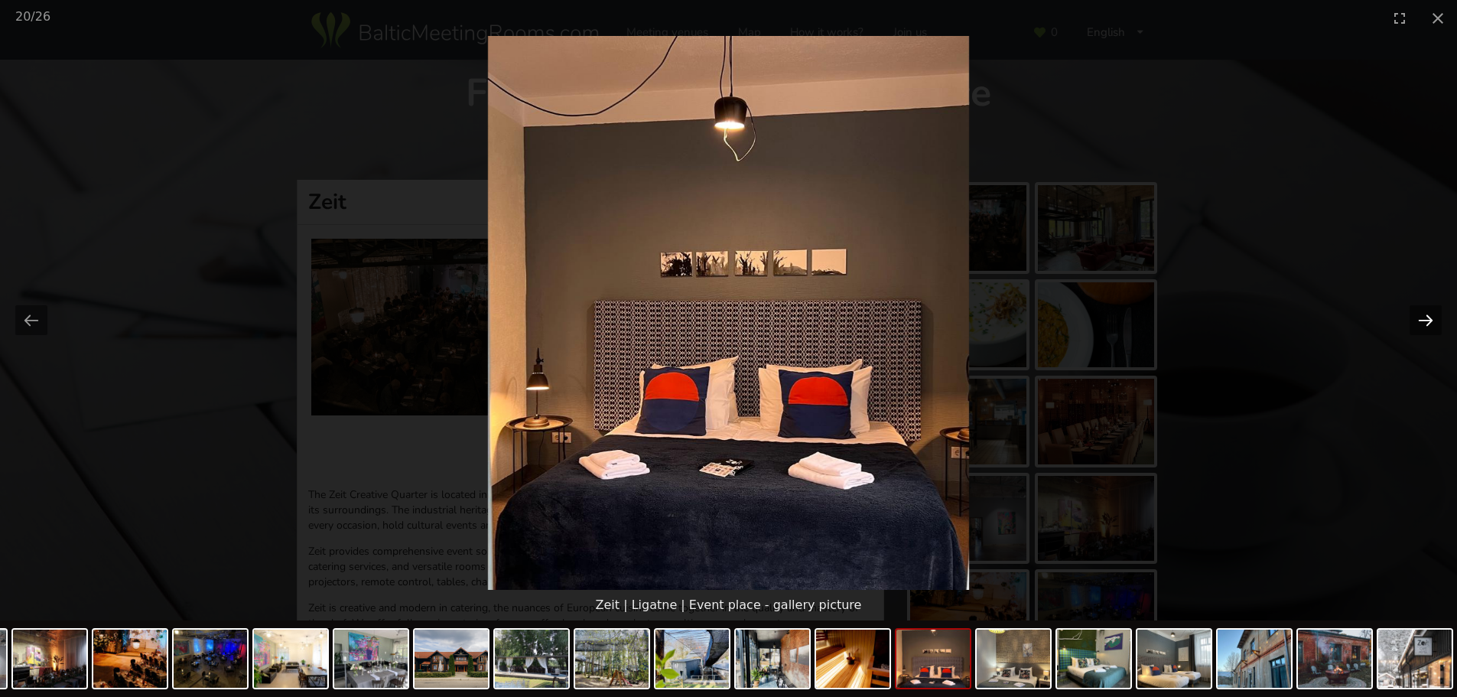
click at [1414, 320] on button "Next slide" at bounding box center [1426, 320] width 32 height 30
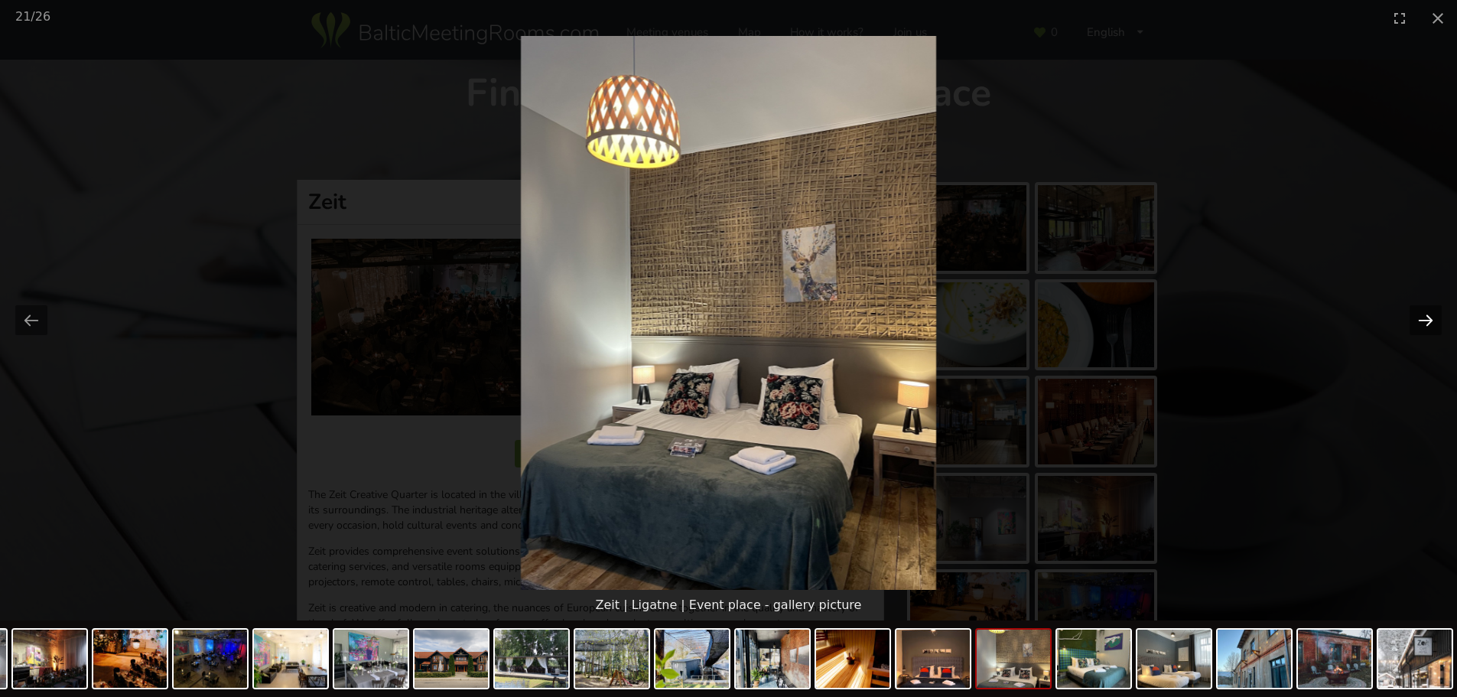
click at [1414, 320] on button "Next slide" at bounding box center [1426, 320] width 32 height 30
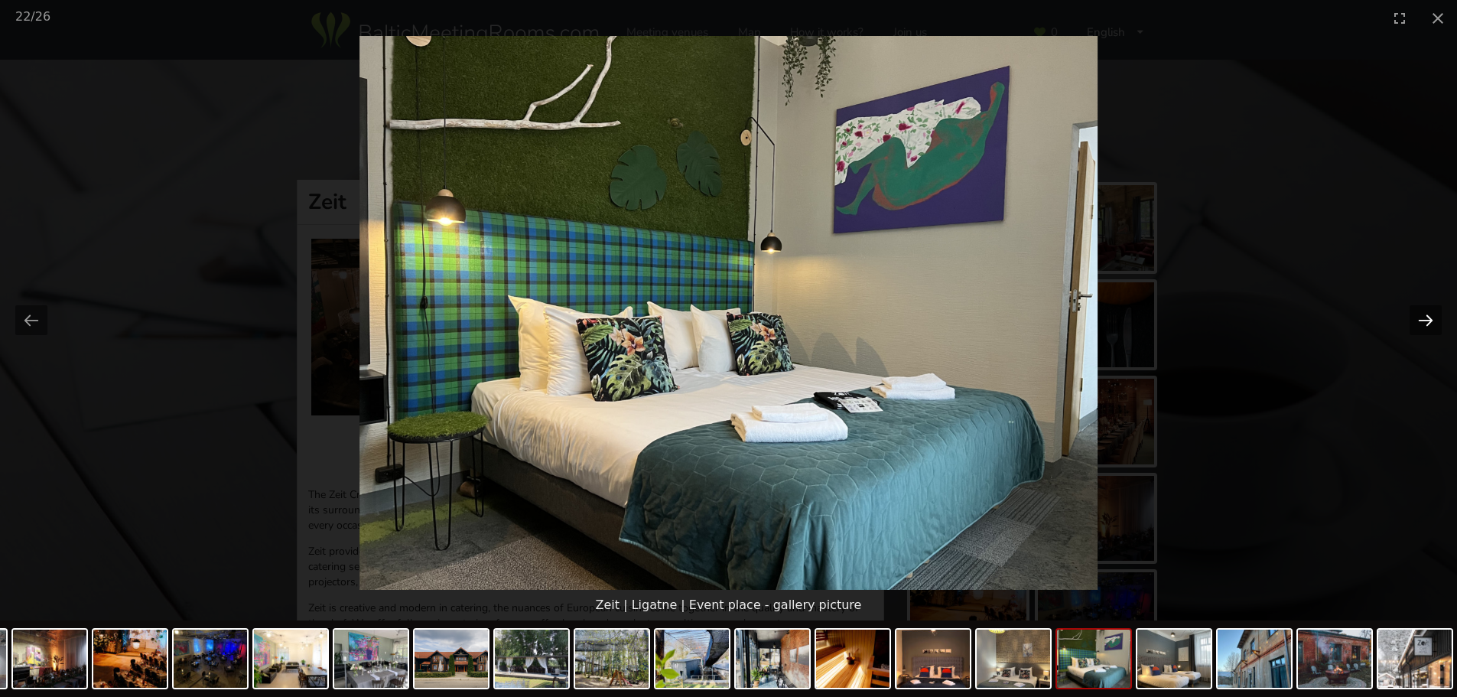
click at [1414, 320] on button "Next slide" at bounding box center [1426, 320] width 32 height 30
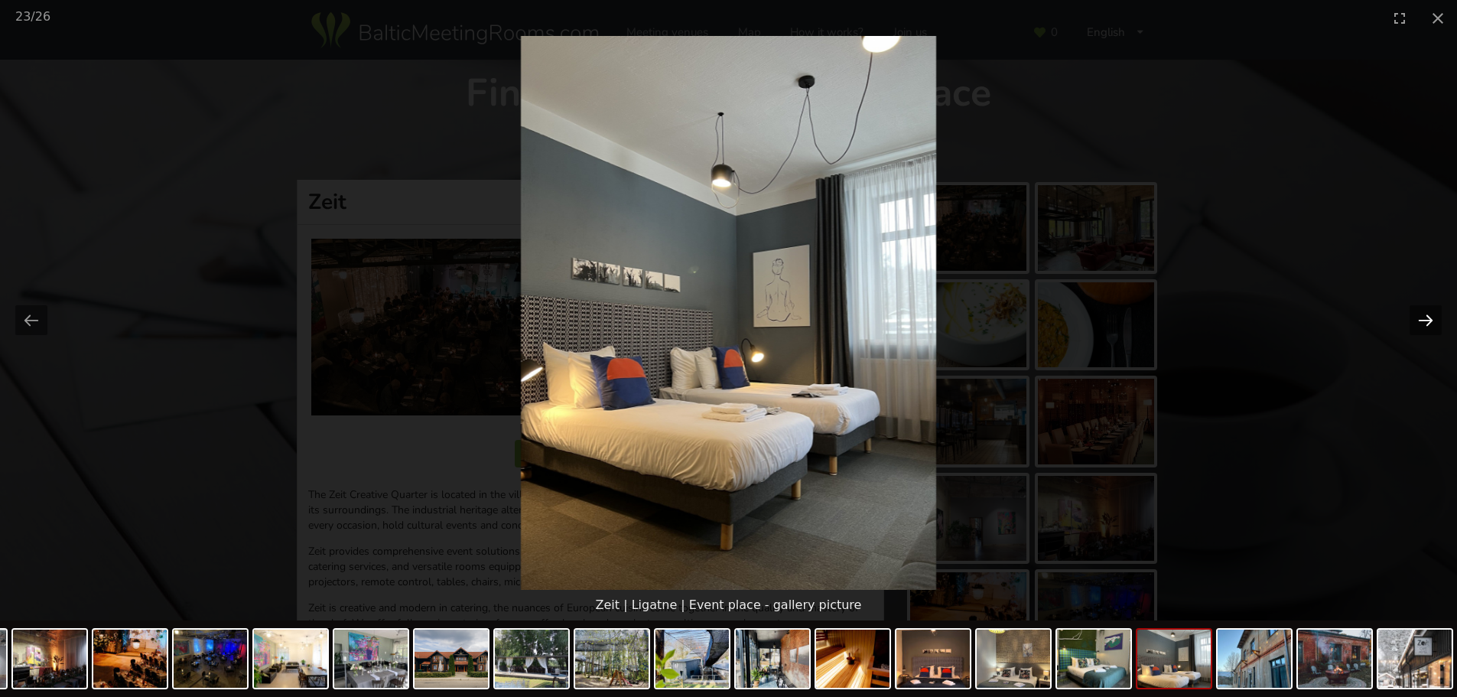
click at [1414, 319] on button "Next slide" at bounding box center [1426, 320] width 32 height 30
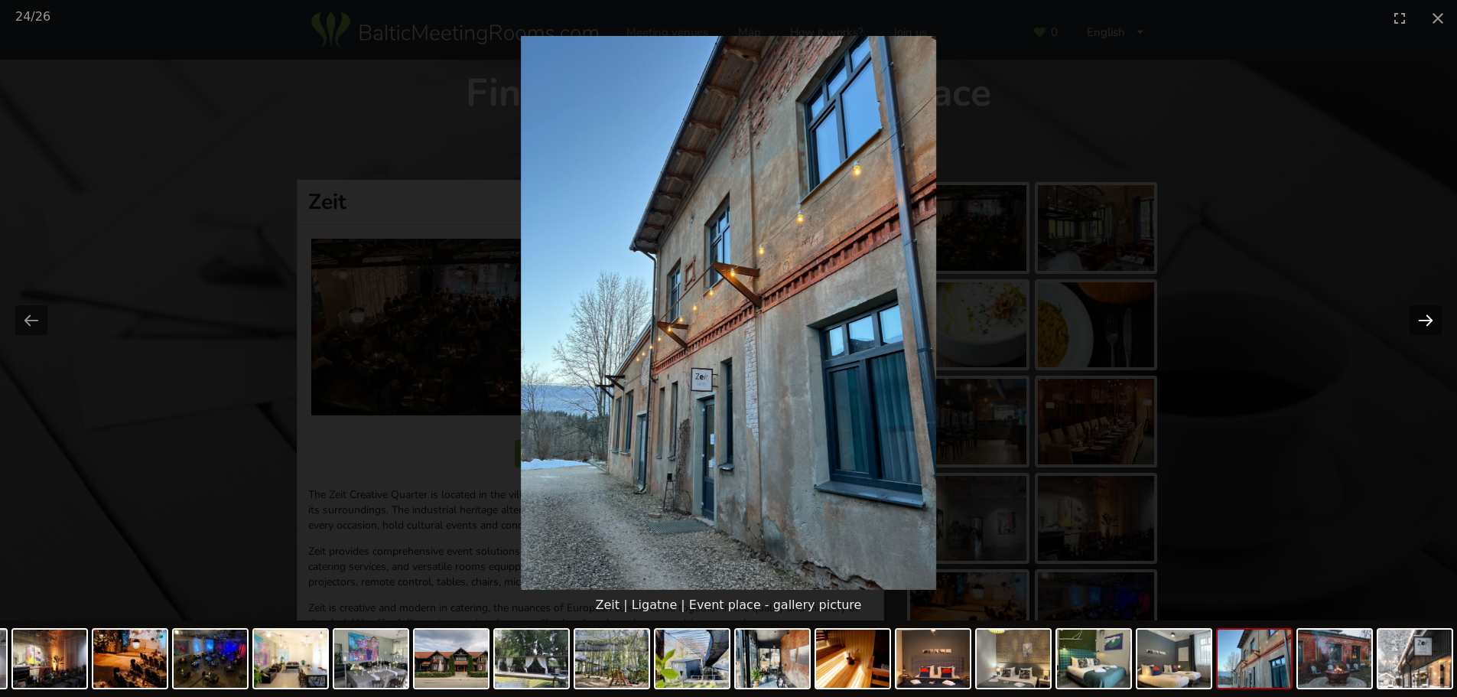
click at [1414, 319] on button "Next slide" at bounding box center [1426, 320] width 32 height 30
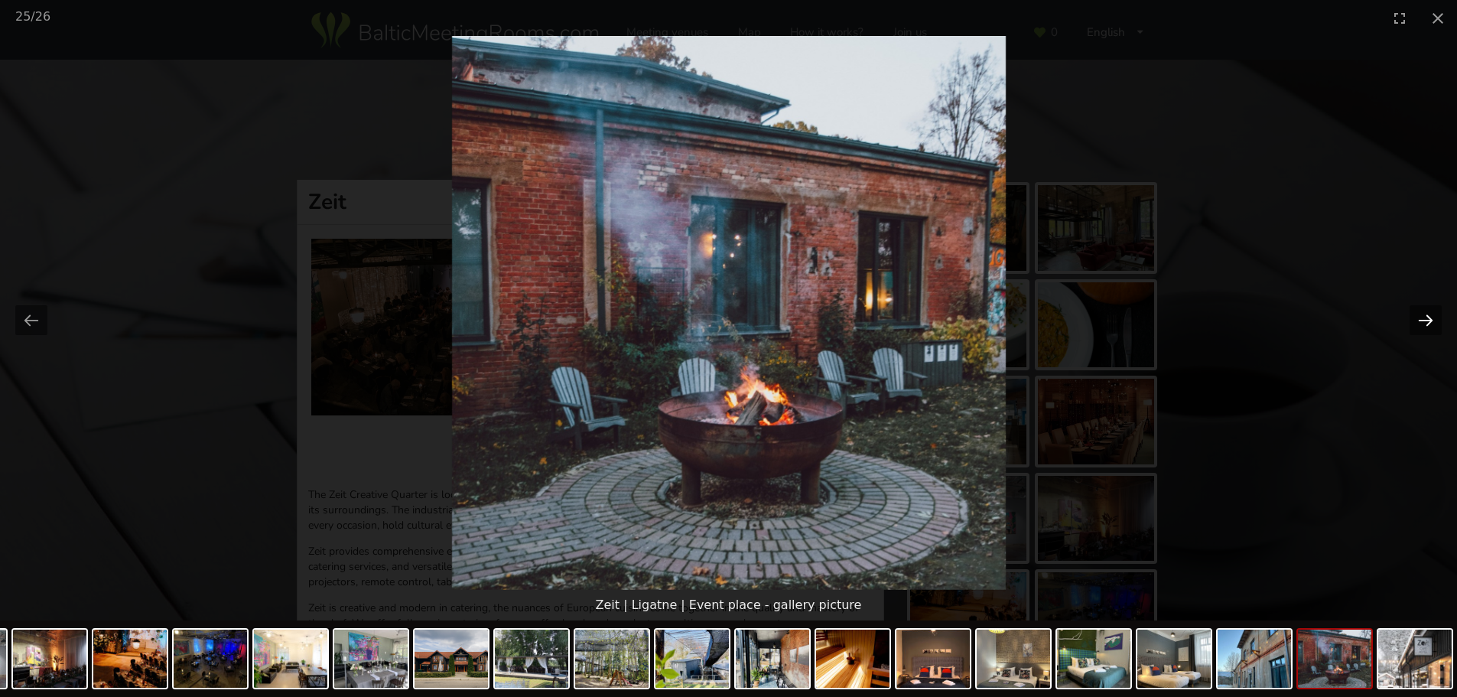
click at [1414, 319] on button "Next slide" at bounding box center [1426, 320] width 32 height 30
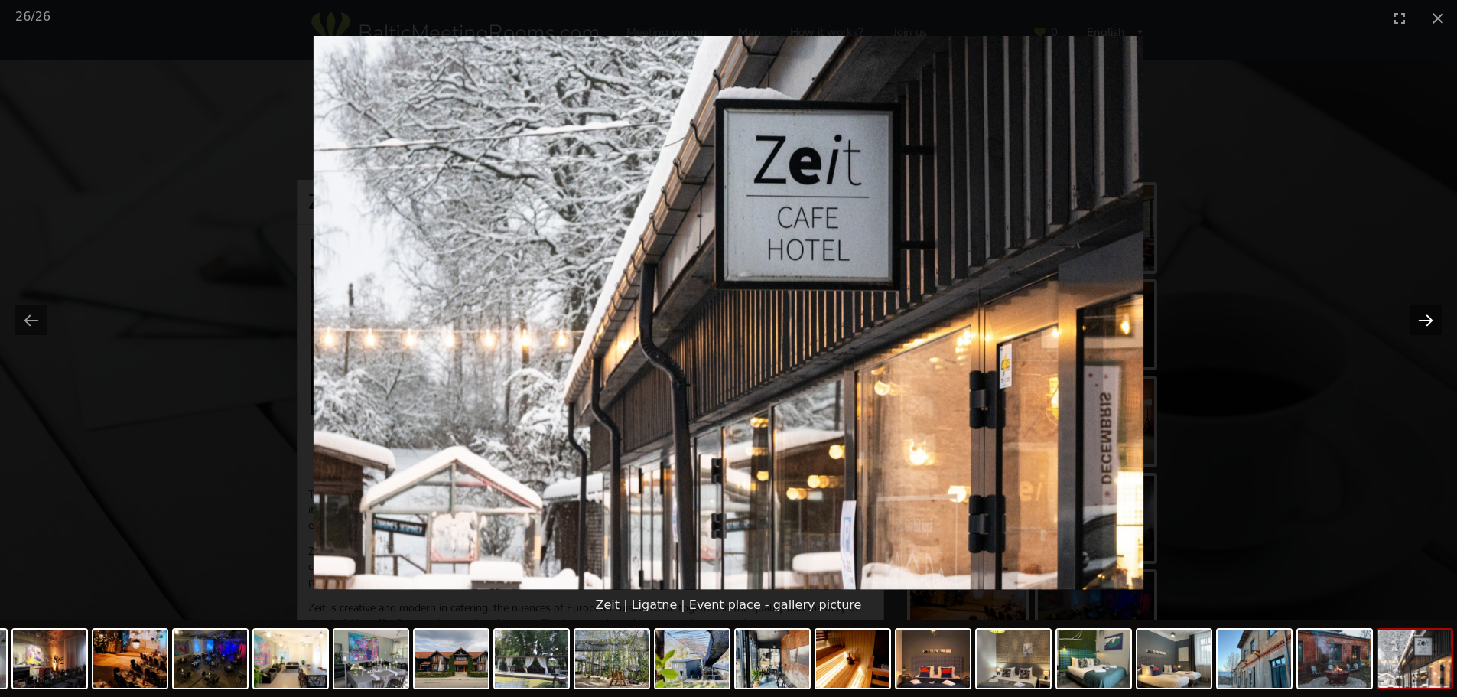
click at [1414, 319] on button "Next slide" at bounding box center [1426, 320] width 32 height 30
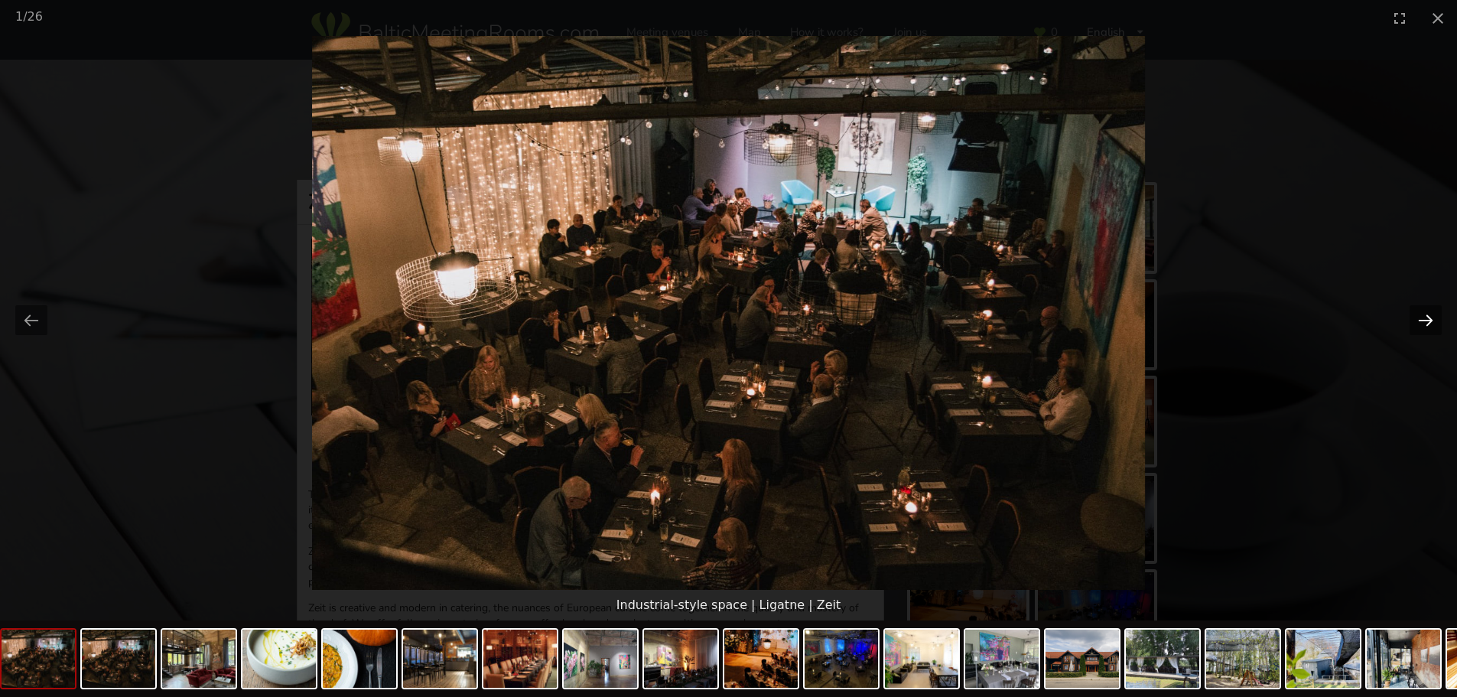
click at [1414, 319] on button "Next slide" at bounding box center [1426, 320] width 32 height 30
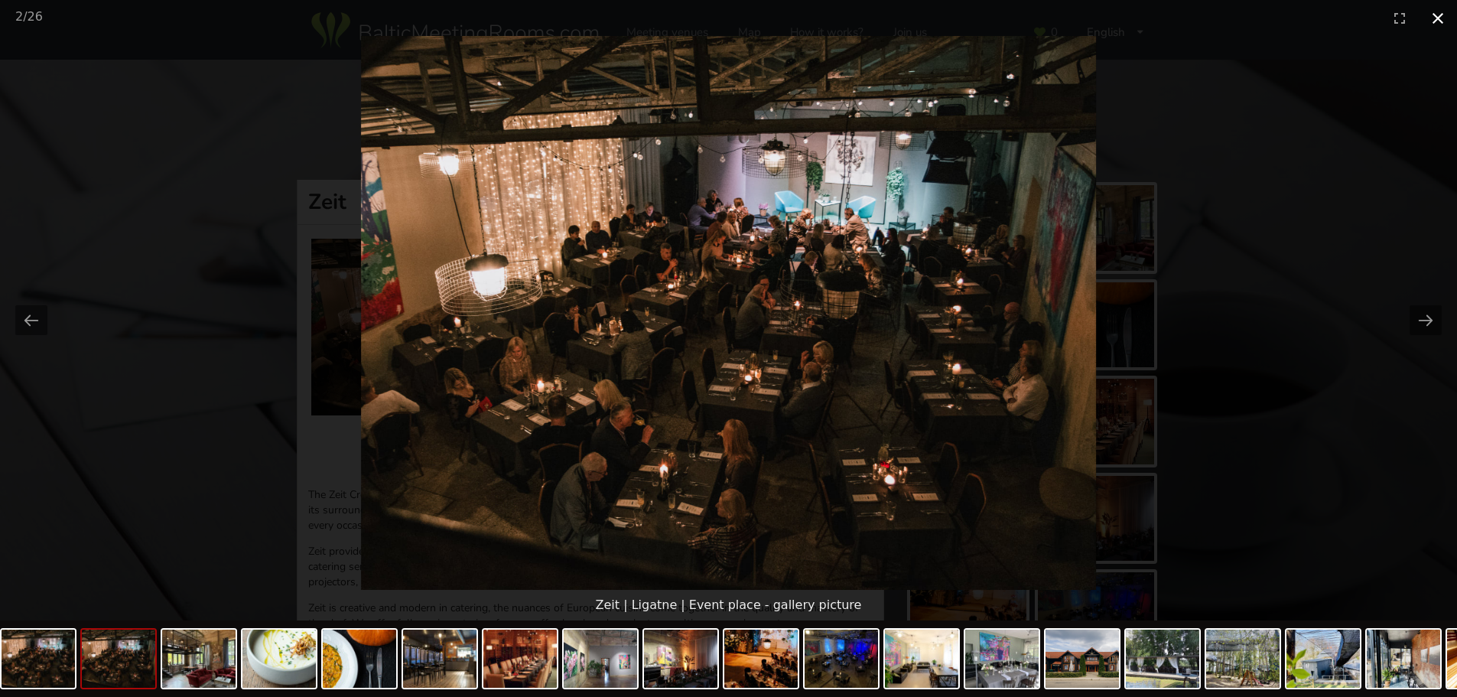
click at [1436, 15] on button "Close gallery" at bounding box center [1438, 18] width 38 height 36
click at [1438, 15] on button "Close gallery" at bounding box center [1438, 18] width 38 height 36
